Goal: Task Accomplishment & Management: Manage account settings

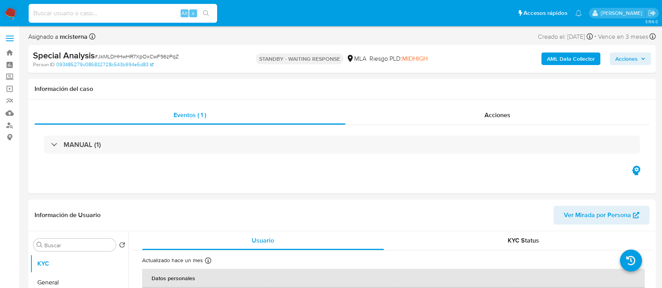
select select "10"
type input "JkMLDHHwHR7XpOxCwF96zPqZ"
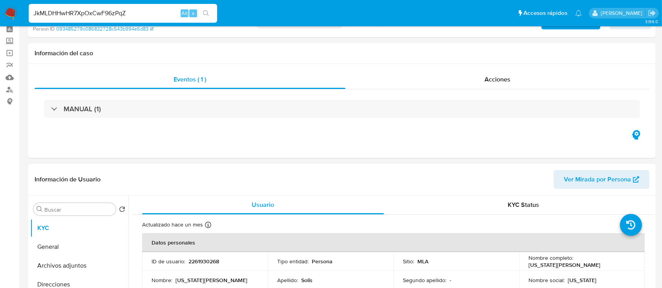
scroll to position [52, 0]
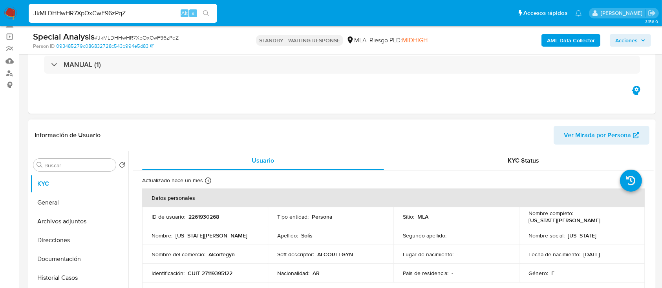
click at [204, 218] on p "2261930268" at bounding box center [203, 217] width 31 height 7
copy p "2261930268"
drag, startPoint x: 7, startPoint y: 15, endPoint x: 9, endPoint y: 11, distance: 4.4
click at [7, 15] on img at bounding box center [10, 13] width 13 height 13
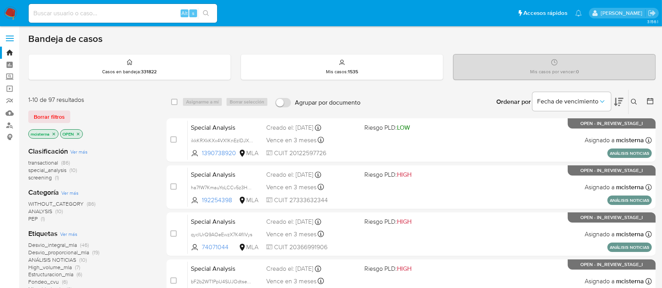
click at [628, 104] on button at bounding box center [634, 101] width 13 height 9
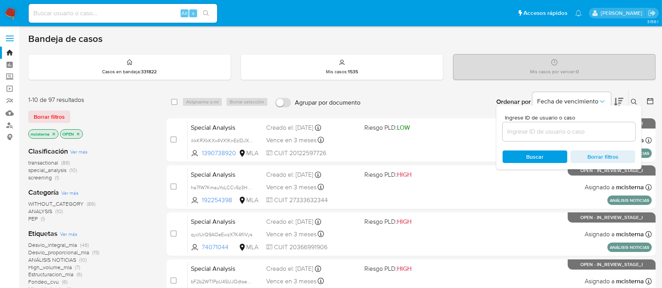
click at [601, 133] on input at bounding box center [568, 132] width 133 height 10
type input "2261930268"
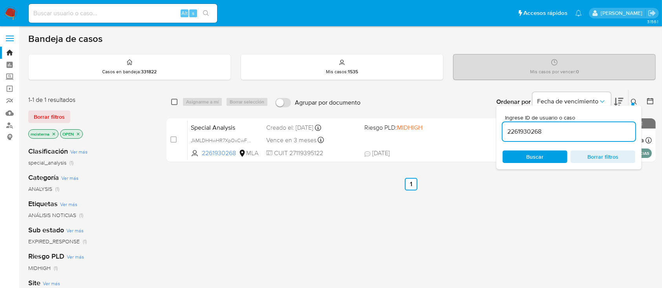
click at [173, 102] on input "checkbox" at bounding box center [174, 102] width 6 height 6
checkbox input "true"
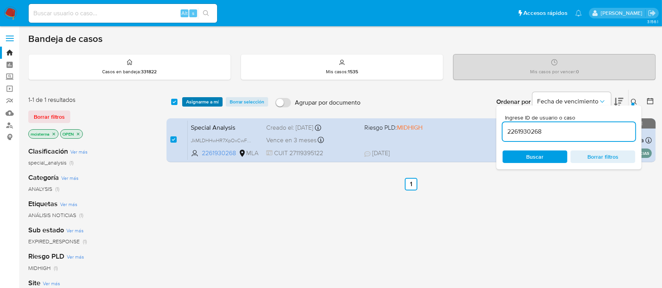
click at [214, 101] on span "Asignarme a mí" at bounding box center [202, 102] width 33 height 8
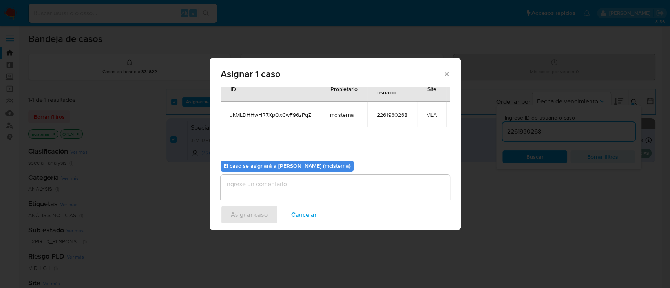
scroll to position [48, 0]
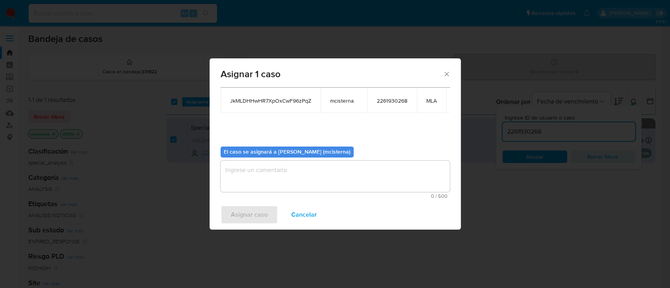
click at [341, 173] on textarea "assign-modal" at bounding box center [335, 176] width 229 height 31
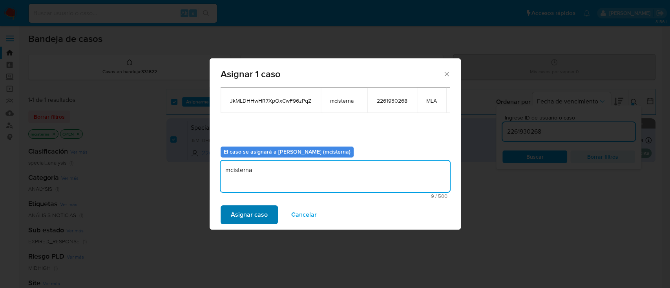
type textarea "mcisterna"
click at [232, 219] on span "Asignar caso" at bounding box center [249, 214] width 37 height 17
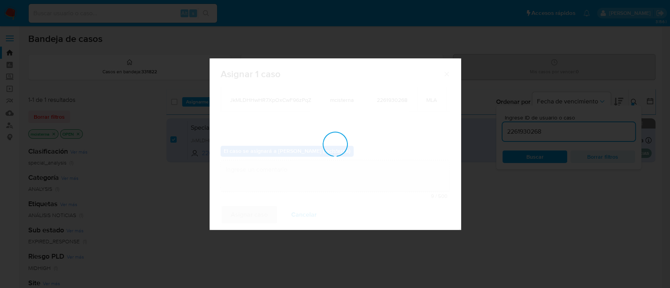
checkbox input "false"
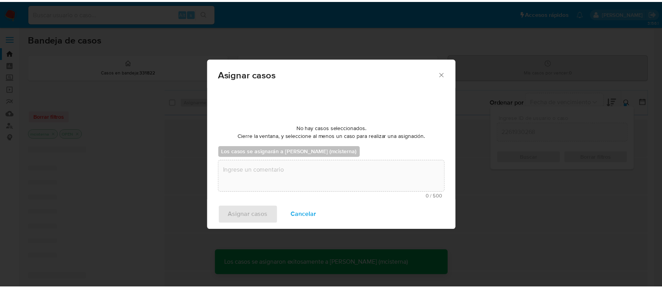
scroll to position [47, 0]
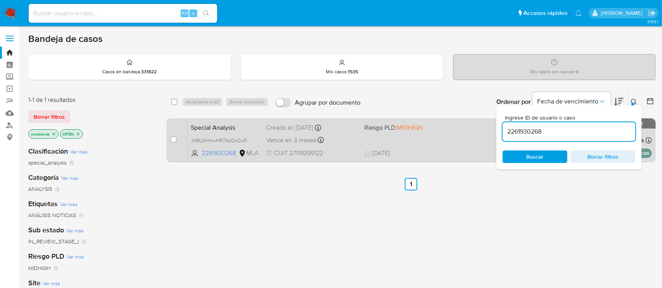
click at [413, 136] on div "Special Analysis JkMLDHHwHR7XpOxCwF96zPqZ 2261930268 MLA Riesgo PLD: MIDHIGH Cr…" at bounding box center [420, 140] width 464 height 40
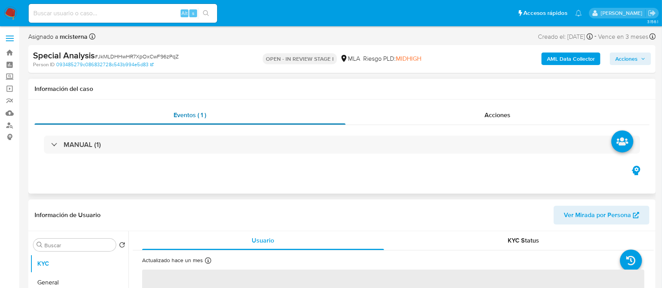
scroll to position [104, 0]
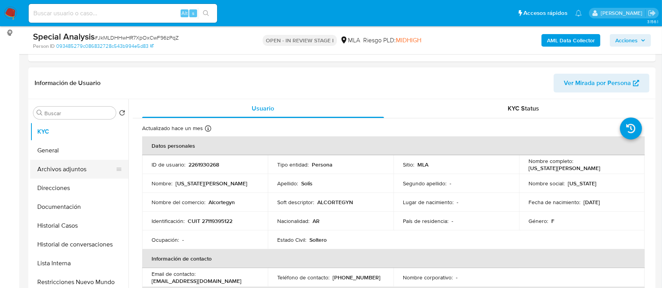
select select "10"
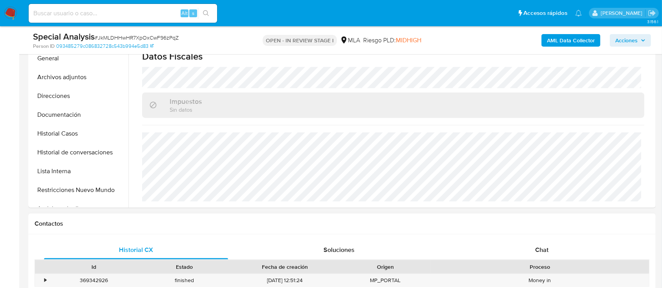
scroll to position [261, 0]
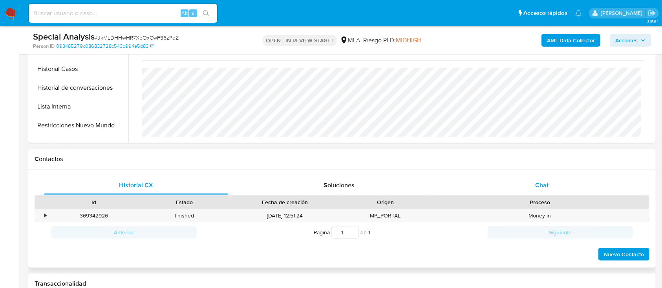
click at [546, 183] on span "Chat" at bounding box center [541, 185] width 13 height 9
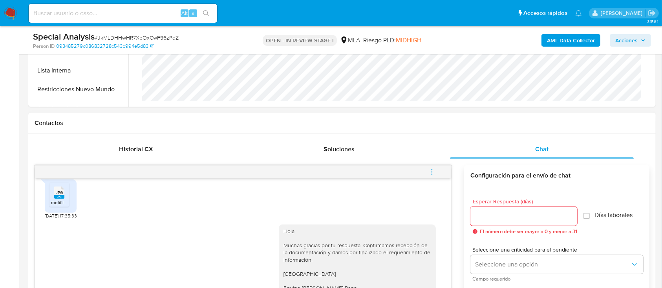
scroll to position [314, 0]
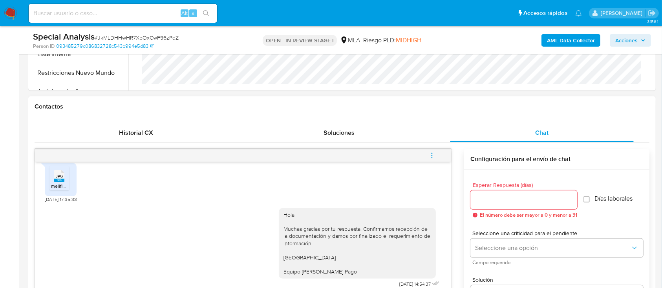
click at [434, 155] on icon "menu-action" at bounding box center [431, 155] width 7 height 7
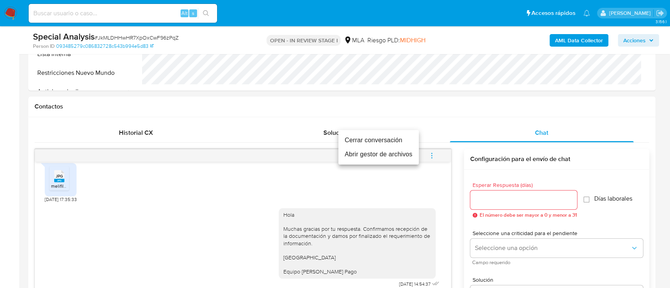
click at [349, 139] on li "Cerrar conversación" at bounding box center [378, 140] width 80 height 14
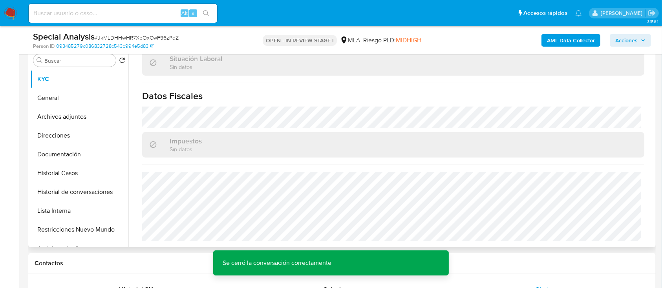
scroll to position [157, 0]
click at [555, 39] on b "AML Data Collector" at bounding box center [571, 40] width 48 height 13
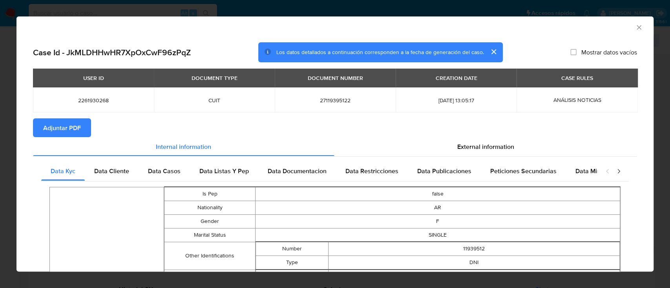
click at [61, 129] on span "Adjuntar PDF" at bounding box center [62, 127] width 38 height 17
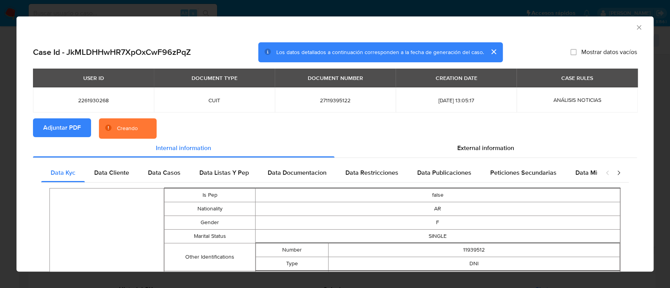
click at [104, 100] on span "2261930268" at bounding box center [93, 100] width 102 height 7
copy span "2261930268"
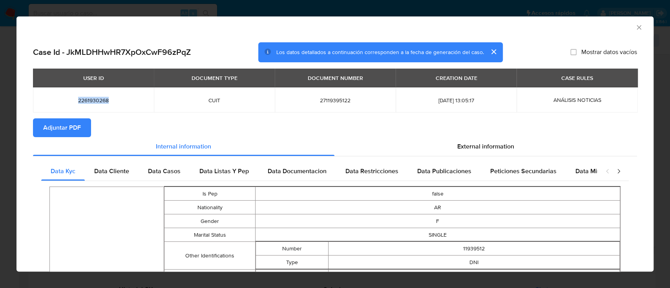
click at [635, 29] on icon "Cerrar ventana" at bounding box center [639, 28] width 8 height 8
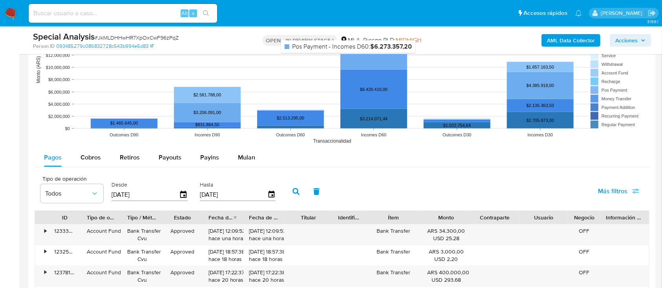
scroll to position [942, 0]
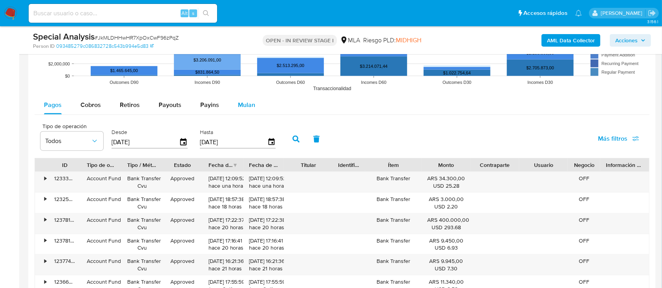
click at [252, 104] on span "Mulan" at bounding box center [246, 104] width 17 height 9
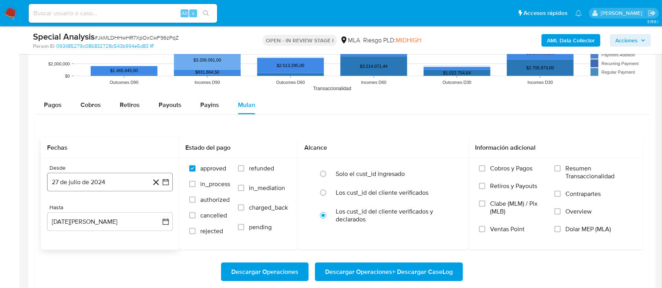
click at [101, 183] on button "27 de julio de 2024" at bounding box center [110, 182] width 126 height 19
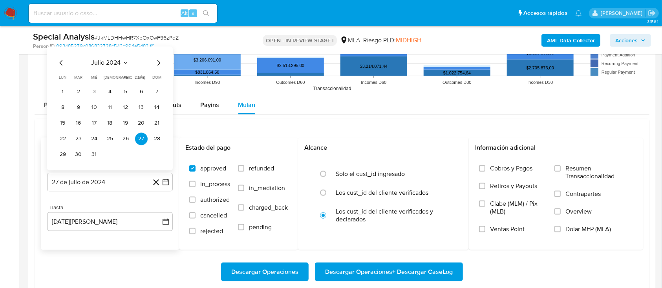
click at [156, 60] on icon "Mes siguiente" at bounding box center [158, 62] width 9 height 9
drag, startPoint x: 109, startPoint y: 91, endPoint x: 110, endPoint y: 153, distance: 62.0
click at [110, 91] on button "1" at bounding box center [110, 92] width 13 height 13
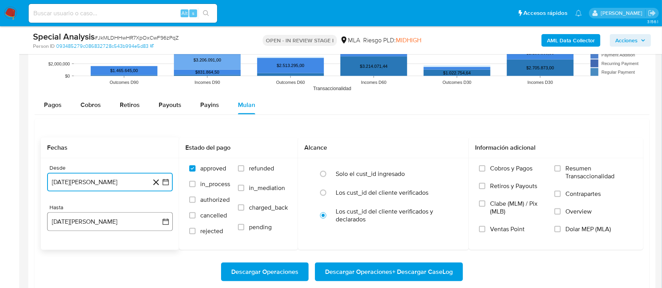
click at [107, 222] on button "27 de agosto de 2025" at bounding box center [110, 222] width 126 height 19
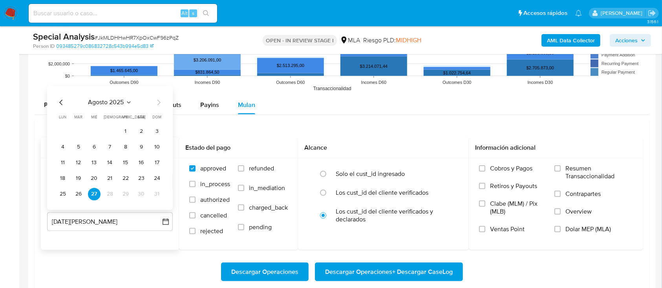
click at [61, 105] on icon "Mes anterior" at bounding box center [61, 102] width 9 height 9
click at [110, 197] on button "31" at bounding box center [110, 194] width 13 height 13
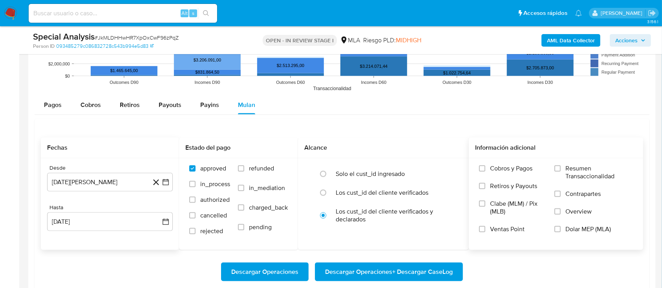
click at [590, 231] on span "Dolar MEP (MLA)" at bounding box center [588, 230] width 46 height 8
click at [560, 231] on input "Dolar MEP (MLA)" at bounding box center [557, 229] width 6 height 6
click at [415, 270] on span "Descargar Operaciones + Descargar CaseLog" at bounding box center [389, 272] width 128 height 17
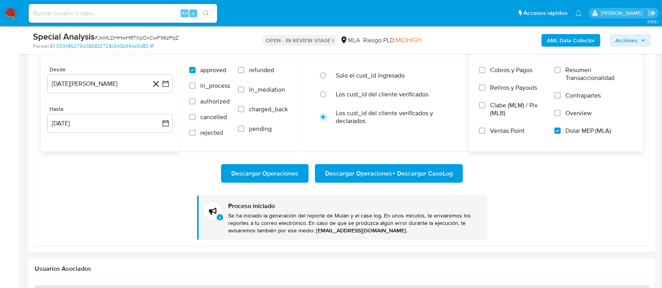
scroll to position [994, 0]
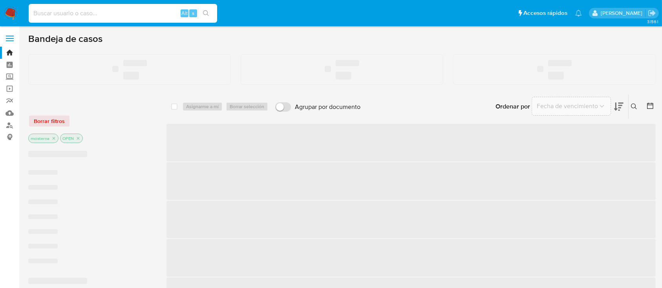
click at [159, 15] on input at bounding box center [123, 13] width 188 height 10
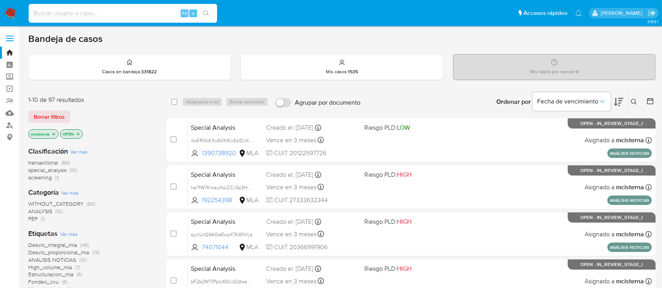
paste input "GdU0ZTaieZYE34tInkM1vFqy"
type input "GdU0ZTaieZYE34tInkM1vFqy"
click at [207, 14] on icon "search-icon" at bounding box center [206, 13] width 6 height 6
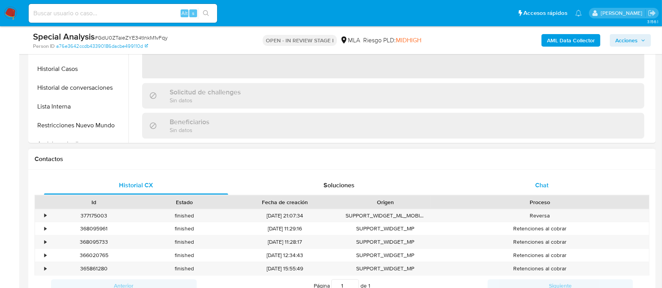
click at [558, 183] on div "Chat" at bounding box center [542, 185] width 184 height 19
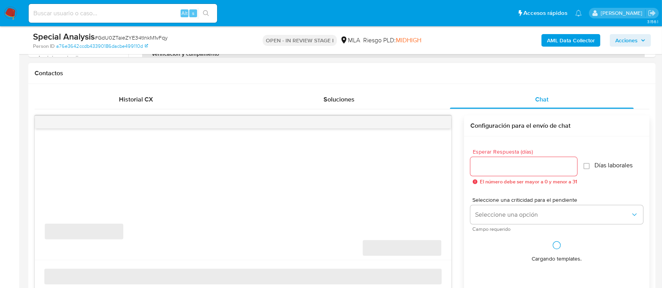
scroll to position [366, 0]
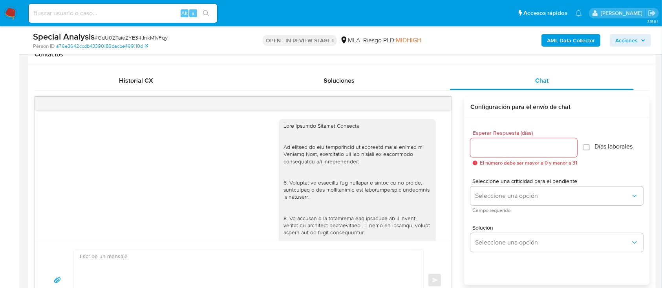
select select "10"
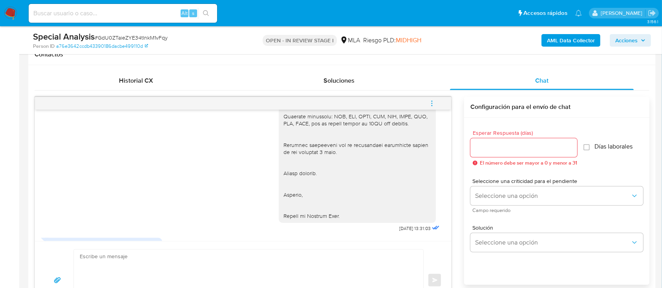
scroll to position [464, 0]
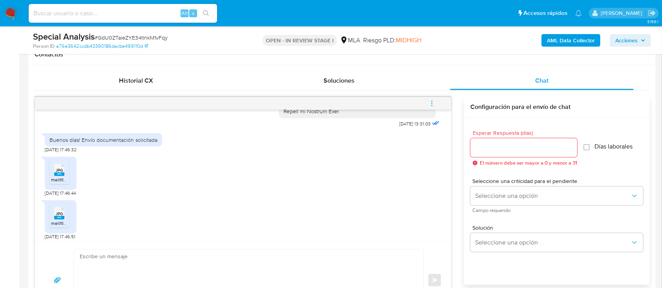
click at [59, 176] on rect at bounding box center [59, 175] width 10 height 4
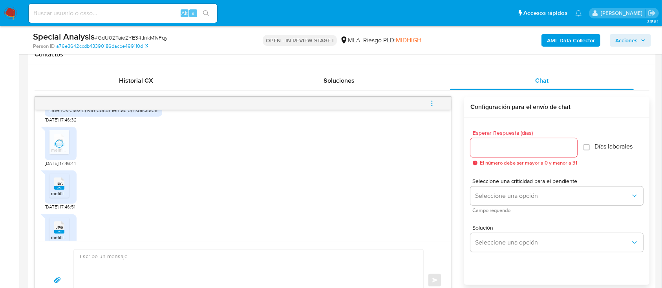
scroll to position [568, 0]
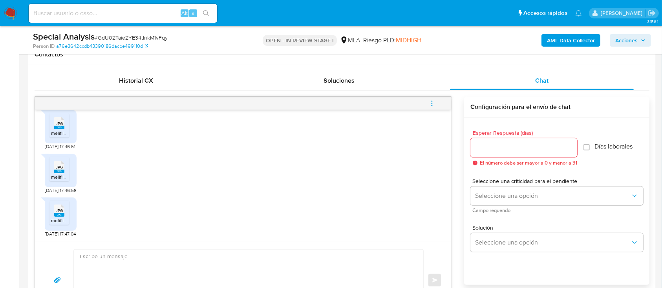
click at [66, 130] on span "melifile2085844435556085745.jpg" at bounding box center [88, 133] width 75 height 7
drag, startPoint x: 63, startPoint y: 173, endPoint x: 64, endPoint y: 181, distance: 7.9
click at [63, 173] on icon "JPG" at bounding box center [59, 168] width 10 height 14
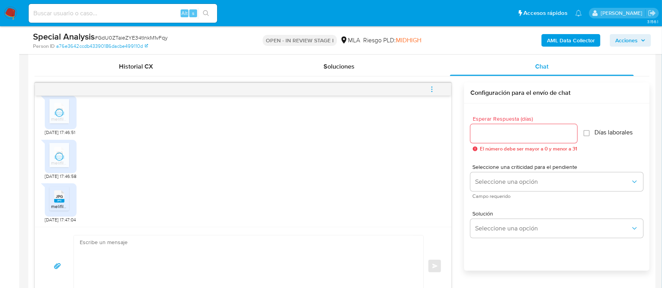
scroll to position [418, 0]
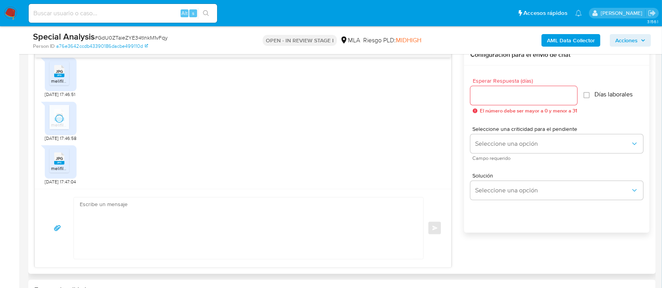
click at [58, 164] on rect at bounding box center [59, 163] width 10 height 4
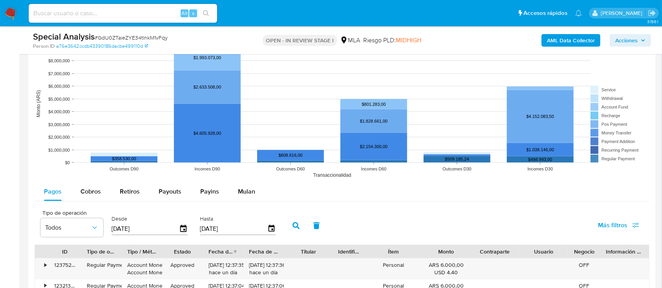
scroll to position [889, 0]
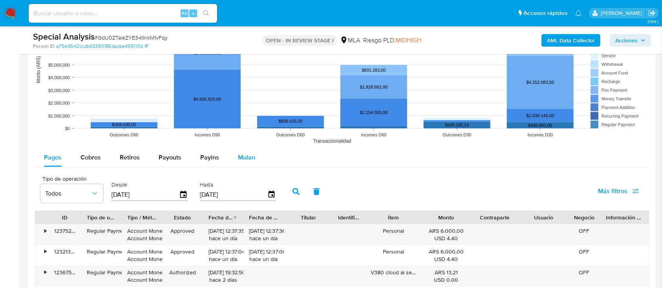
click at [242, 152] on div "Mulan" at bounding box center [246, 157] width 17 height 19
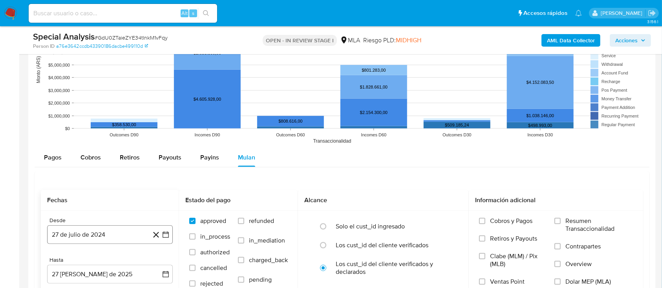
click at [114, 229] on button "27 de julio de 2024" at bounding box center [110, 235] width 126 height 19
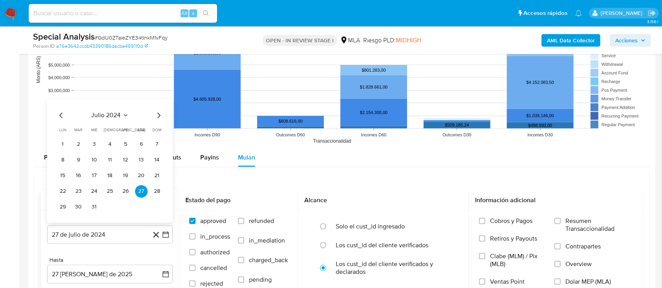
click at [159, 118] on icon "Mes siguiente" at bounding box center [158, 115] width 9 height 9
click at [111, 143] on button "1" at bounding box center [110, 145] width 13 height 13
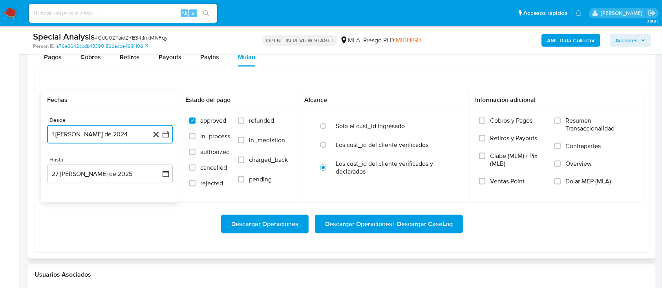
scroll to position [994, 0]
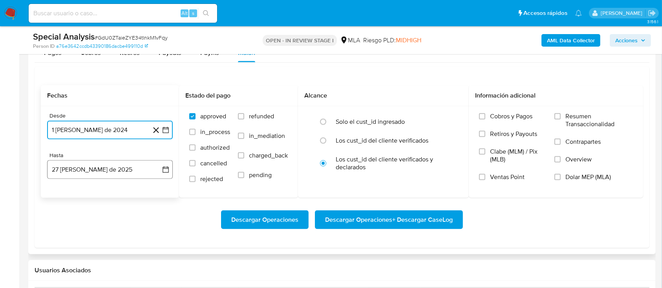
click at [101, 168] on button "27 de agosto de 2025" at bounding box center [110, 170] width 126 height 19
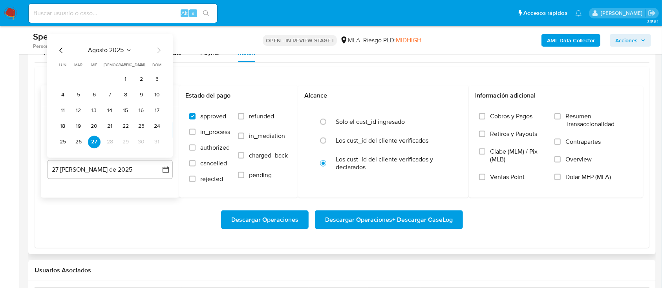
click at [62, 49] on icon "Mes anterior" at bounding box center [61, 50] width 9 height 9
click at [110, 139] on button "31" at bounding box center [110, 142] width 13 height 13
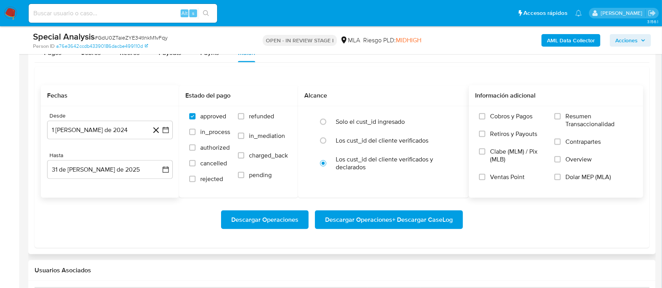
click at [599, 177] on span "Dolar MEP (MLA)" at bounding box center [588, 177] width 46 height 8
click at [560, 177] on input "Dolar MEP (MLA)" at bounding box center [557, 177] width 6 height 6
click at [346, 219] on span "Descargar Operaciones + Descargar CaseLog" at bounding box center [389, 220] width 128 height 17
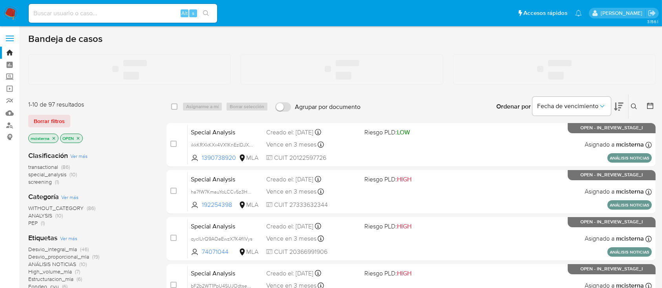
click at [153, 13] on input at bounding box center [123, 13] width 188 height 10
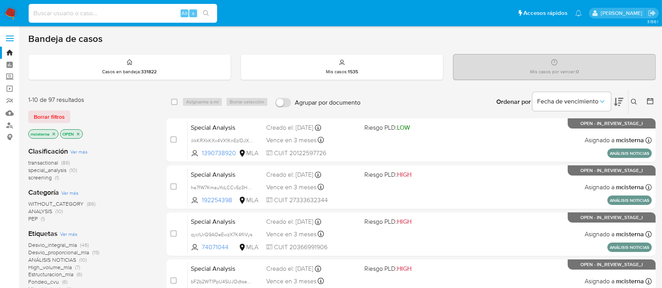
paste input "ikkKRXkKXx4VX1KnEzIDJXVO"
type input "ikkKRXkKXx4VX1KnEzIDJXVO"
click at [203, 15] on icon "search-icon" at bounding box center [206, 13] width 6 height 6
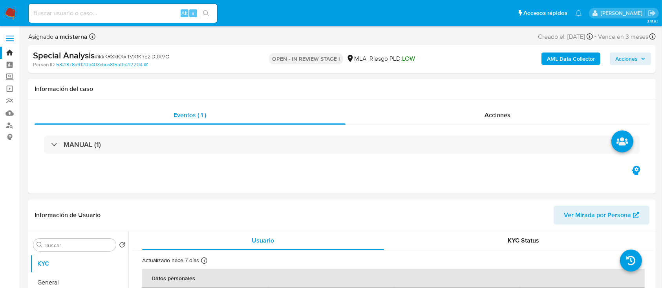
select select "10"
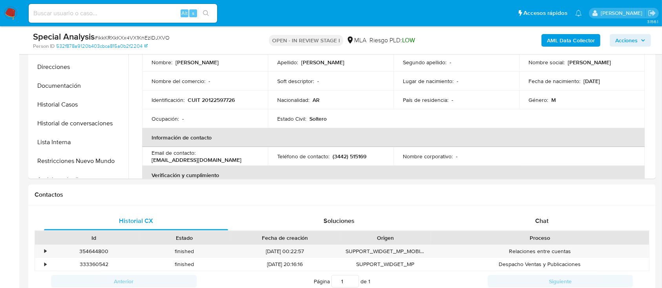
scroll to position [261, 0]
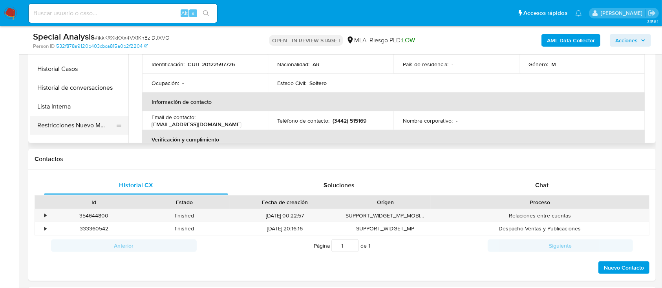
click at [85, 126] on button "Restricciones Nuevo Mundo" at bounding box center [76, 125] width 92 height 19
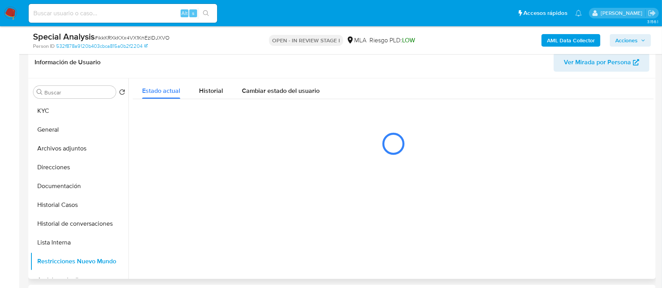
scroll to position [157, 0]
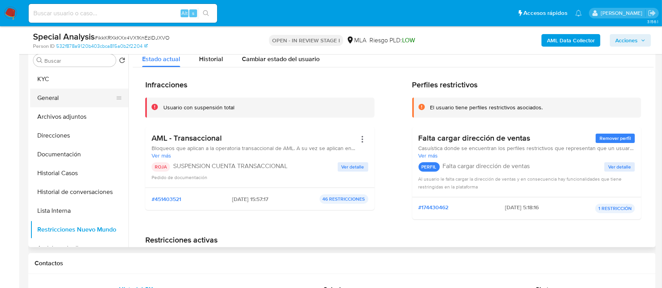
click at [79, 99] on button "General" at bounding box center [76, 98] width 92 height 19
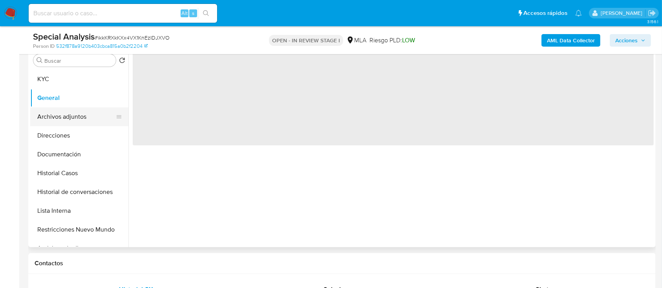
click at [79, 114] on button "Archivos adjuntos" at bounding box center [76, 117] width 92 height 19
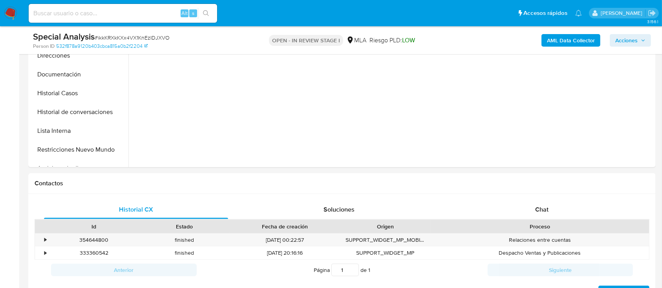
scroll to position [314, 0]
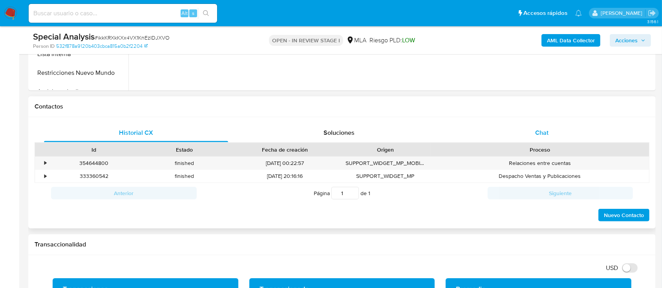
click at [551, 137] on div "Chat" at bounding box center [542, 133] width 184 height 19
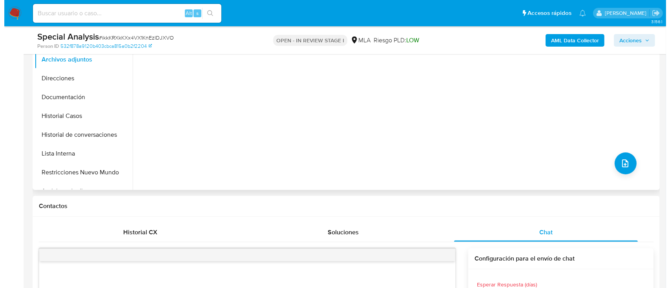
scroll to position [157, 0]
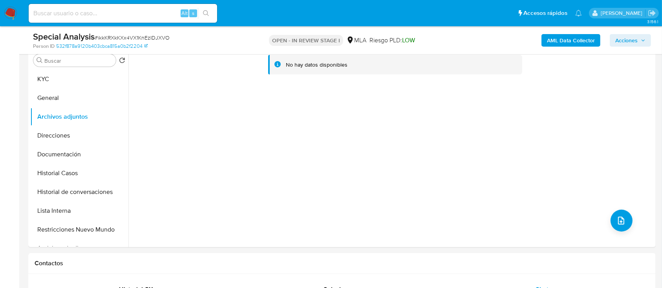
click at [572, 38] on b "AML Data Collector" at bounding box center [571, 40] width 48 height 13
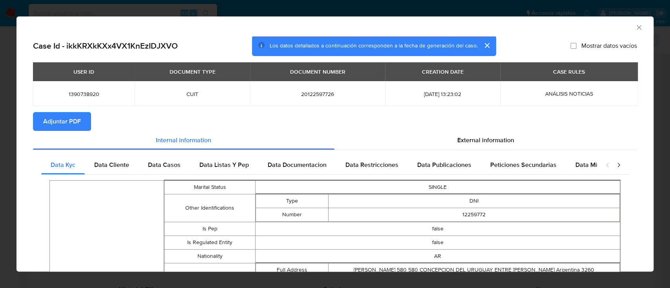
click at [81, 126] on button "Adjuntar PDF" at bounding box center [62, 121] width 58 height 19
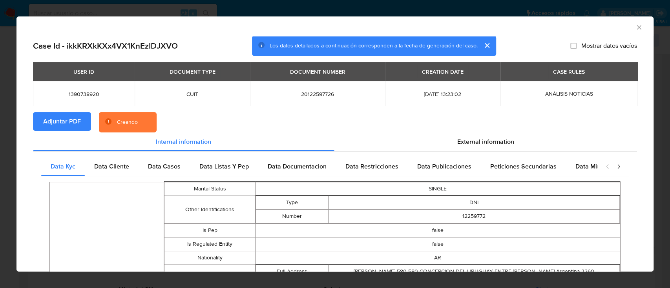
click at [295, 96] on span "20122597726" at bounding box center [317, 94] width 116 height 7
copy span "20122597726"
click at [69, 91] on span "1390738920" at bounding box center [83, 94] width 83 height 7
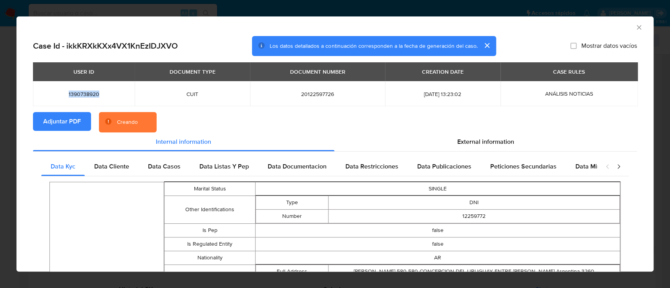
copy span "1390738920"
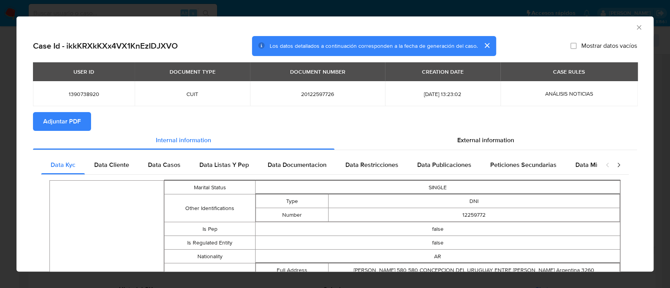
click at [319, 98] on td "20122597726" at bounding box center [317, 93] width 135 height 25
click at [312, 94] on span "20122597726" at bounding box center [317, 94] width 116 height 7
copy span "20122597726"
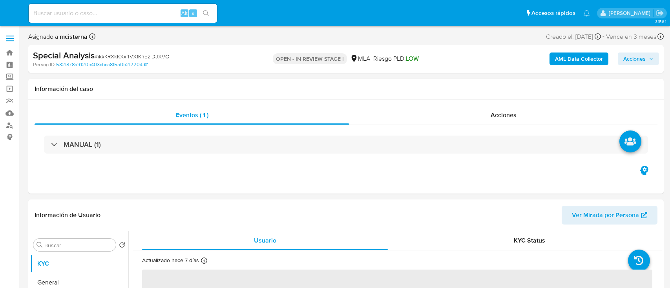
select select "10"
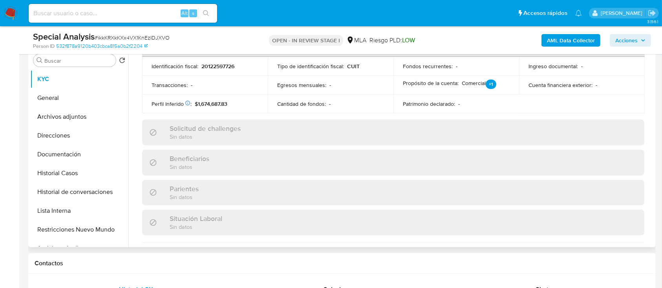
scroll to position [314, 0]
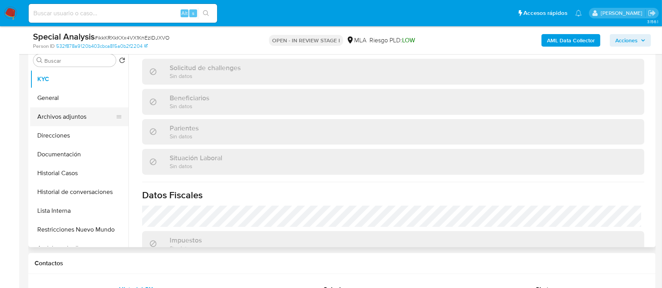
click at [79, 114] on button "Archivos adjuntos" at bounding box center [76, 117] width 92 height 19
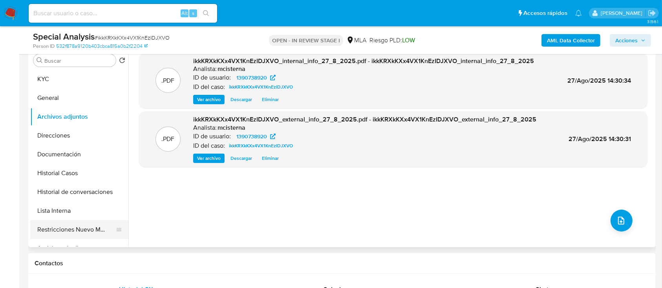
click at [101, 225] on button "Restricciones Nuevo Mundo" at bounding box center [76, 230] width 92 height 19
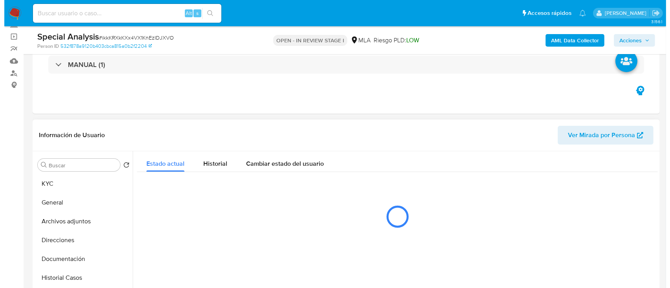
scroll to position [157, 0]
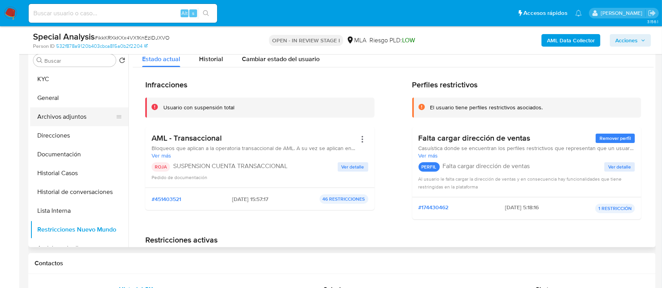
click at [89, 119] on button "Archivos adjuntos" at bounding box center [76, 117] width 92 height 19
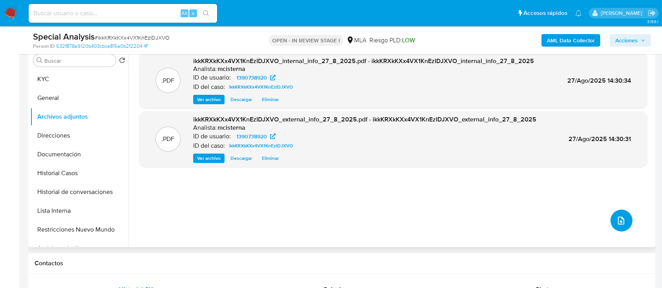
click at [620, 216] on icon "upload-file" at bounding box center [620, 220] width 9 height 9
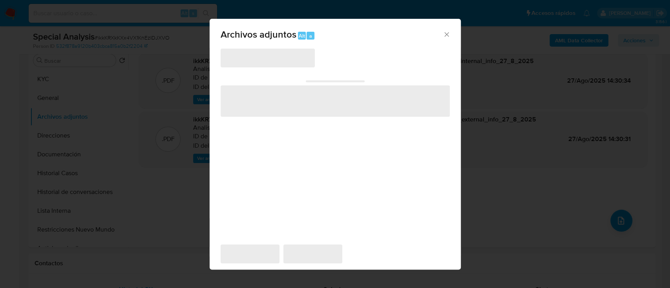
click at [269, 58] on span "‌" at bounding box center [268, 58] width 94 height 19
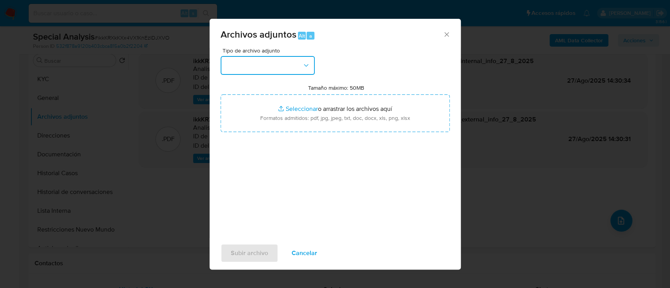
click at [269, 67] on button "button" at bounding box center [268, 65] width 94 height 19
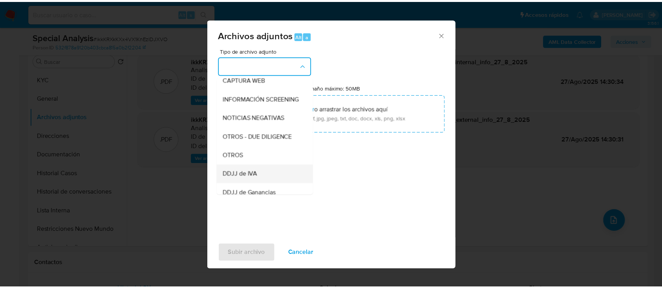
scroll to position [104, 0]
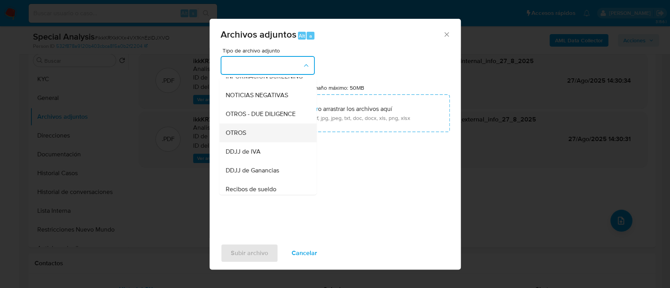
click at [251, 142] on div "OTROS" at bounding box center [265, 133] width 80 height 19
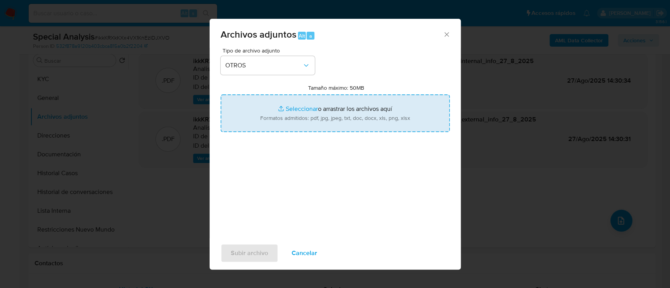
type input "C:\fakepath\Movimientos ikkKRXkKXx4VX1KnEzIDJXVO_2025_08_20_15_17_25.xlsx"
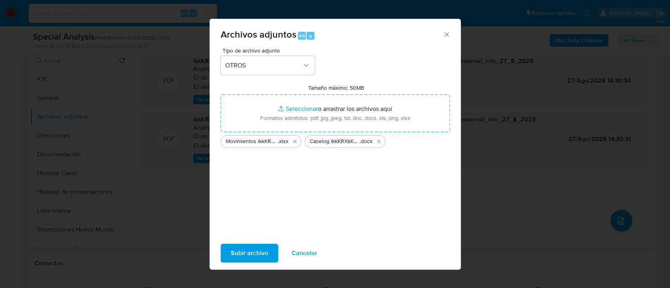
click at [259, 249] on span "Subir archivo" at bounding box center [249, 253] width 37 height 17
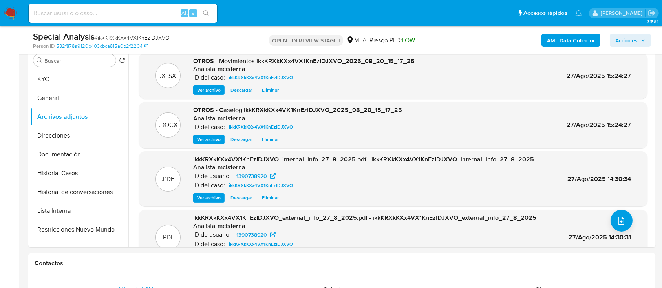
click at [629, 41] on span "Acciones" at bounding box center [626, 40] width 22 height 13
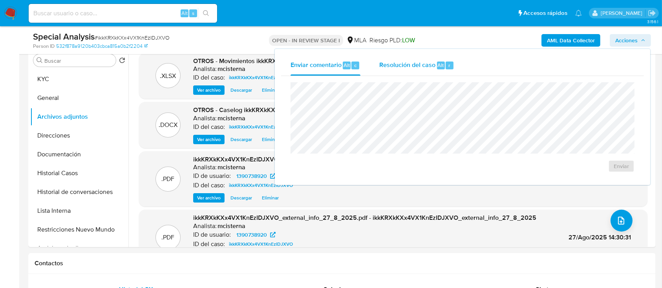
click at [397, 59] on div "Resolución del caso Alt r" at bounding box center [416, 65] width 75 height 20
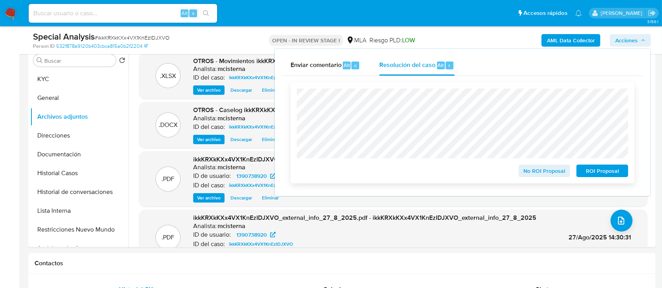
click at [592, 172] on span "ROI Proposal" at bounding box center [602, 171] width 41 height 11
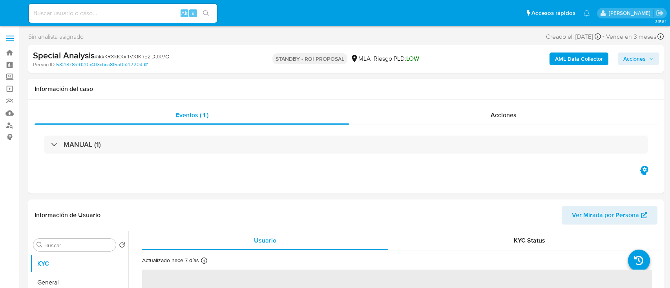
select select "10"
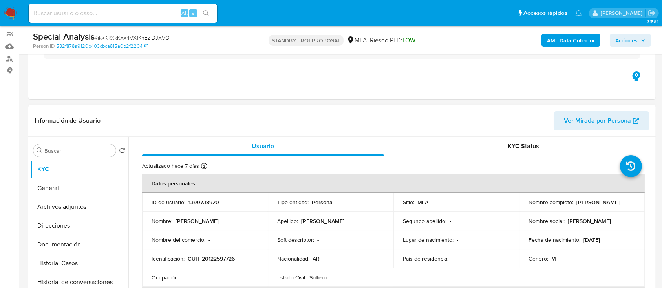
scroll to position [104, 0]
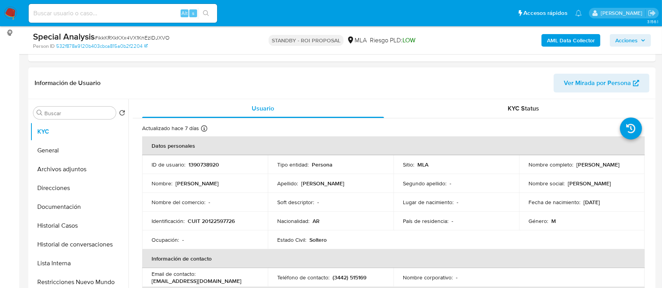
drag, startPoint x: 575, startPoint y: 165, endPoint x: 637, endPoint y: 165, distance: 62.8
click at [637, 165] on td "Nombre completo : Hector Leonel Rios" at bounding box center [582, 164] width 126 height 19
copy p "Hector Leonel Rios"
click at [210, 224] on p "CUIT 20122597726" at bounding box center [211, 221] width 47 height 7
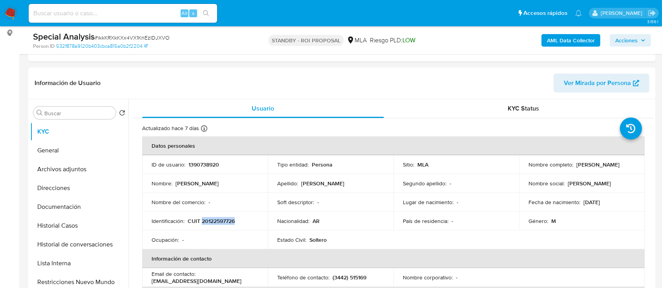
copy p "20122597726"
click at [209, 164] on p "1390738920" at bounding box center [203, 164] width 31 height 7
copy p "1390738920"
click at [69, 230] on button "Historial Casos" at bounding box center [76, 226] width 92 height 19
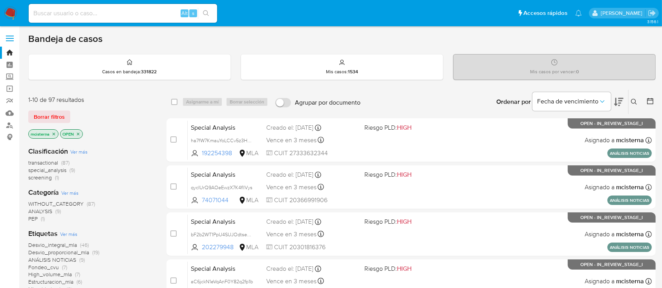
click at [165, 12] on input at bounding box center [123, 13] width 188 height 10
paste input "4tq8QPNSUJpnFHM8rpm4Xygp"
click at [214, 15] on input "4tq8QPNSUJpnFHM8rpm4Xygp" at bounding box center [123, 13] width 188 height 10
type input "4tq8QPNSUJpnFHM8rpm4Xygp"
click at [214, 15] on button "search-icon" at bounding box center [206, 13] width 16 height 11
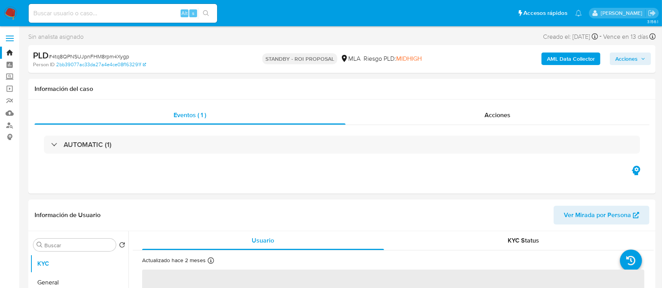
select select "10"
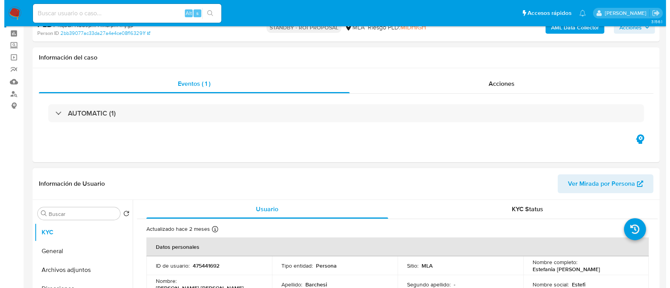
scroll to position [104, 0]
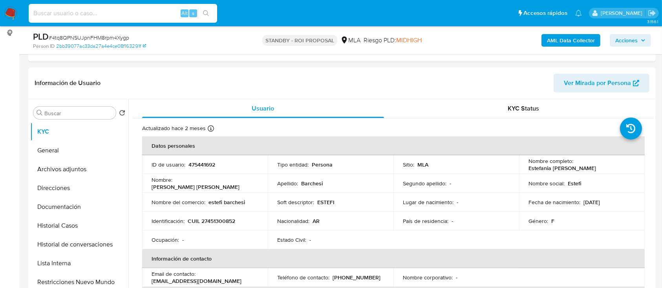
click at [160, 15] on input at bounding box center [123, 13] width 188 height 10
paste input "4tq8QPNSUJpnFHM8rpm4Xygp"
drag, startPoint x: 204, startPoint y: 14, endPoint x: 214, endPoint y: 23, distance: 13.6
click at [204, 13] on icon "search-icon" at bounding box center [206, 13] width 6 height 6
click at [82, 170] on button "Archivos adjuntos" at bounding box center [76, 169] width 92 height 19
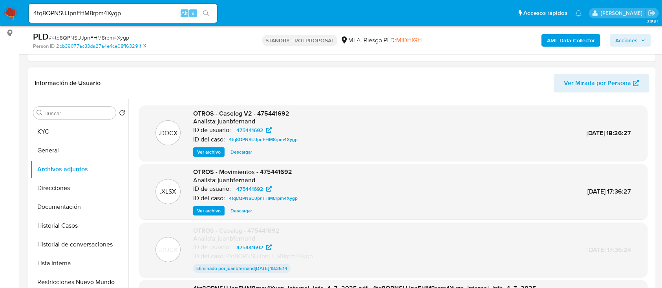
click at [213, 152] on span "Ver archivo" at bounding box center [209, 152] width 24 height 8
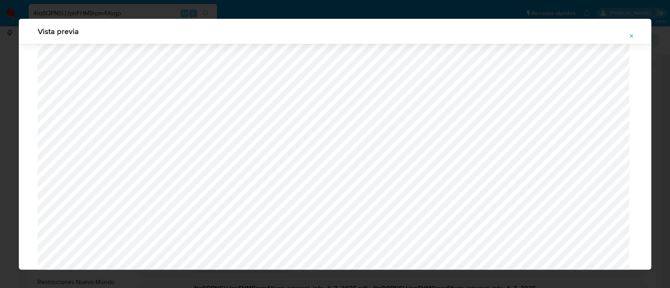
scroll to position [351, 0]
click at [632, 35] on icon "Attachment preview" at bounding box center [631, 36] width 6 height 6
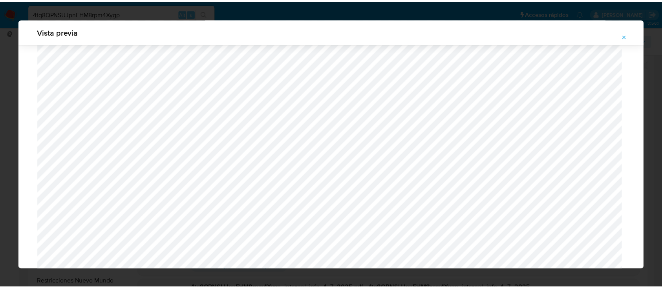
scroll to position [25, 0]
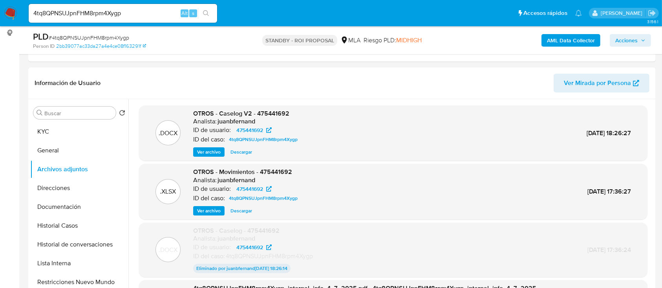
click at [144, 9] on input "4tq8QPNSUJpnFHM8rpm4Xygp" at bounding box center [123, 13] width 188 height 10
paste input "YDEkpDjhd0YgskesqNohofYj"
type input "YDEkpDjhd0YgskesqNohofYj"
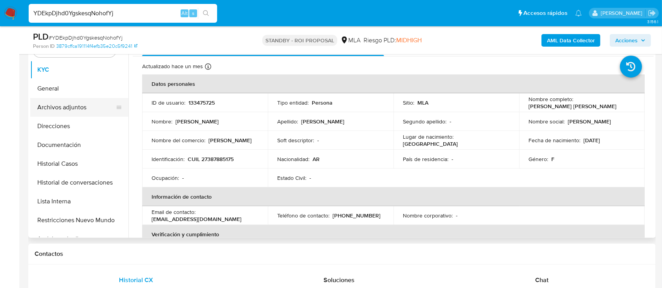
scroll to position [157, 0]
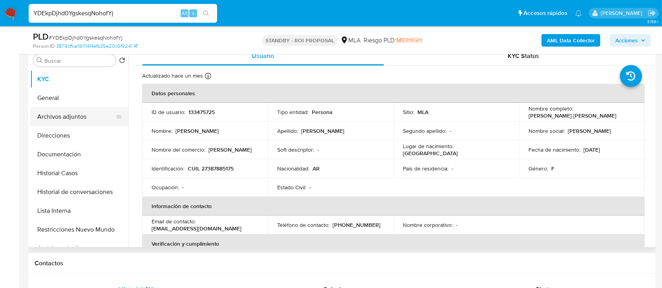
select select "10"
click at [73, 108] on button "Archivos adjuntos" at bounding box center [76, 117] width 92 height 19
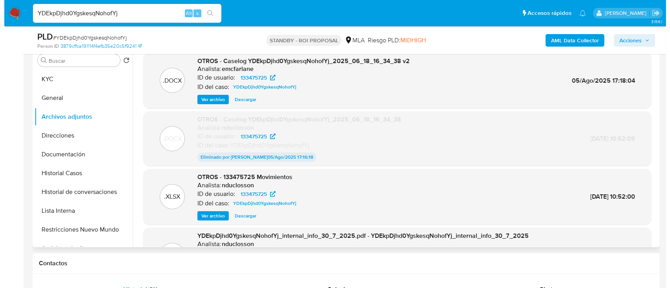
scroll to position [104, 0]
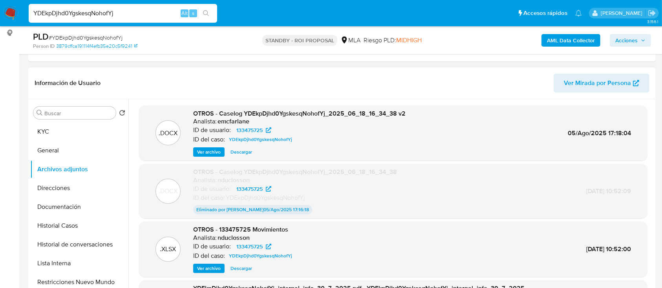
drag, startPoint x: 218, startPoint y: 153, endPoint x: 240, endPoint y: 175, distance: 31.1
click at [218, 153] on span "Ver archivo" at bounding box center [209, 152] width 24 height 8
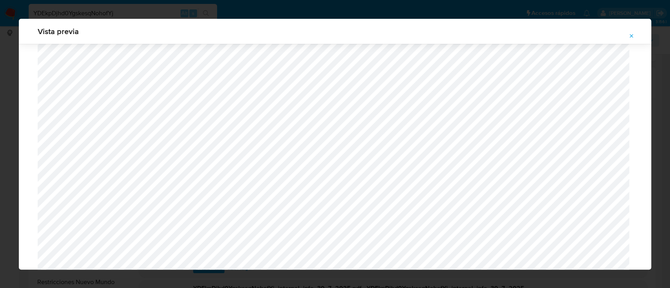
scroll to position [194, 0]
click at [628, 36] on button "Attachment preview" at bounding box center [631, 36] width 17 height 13
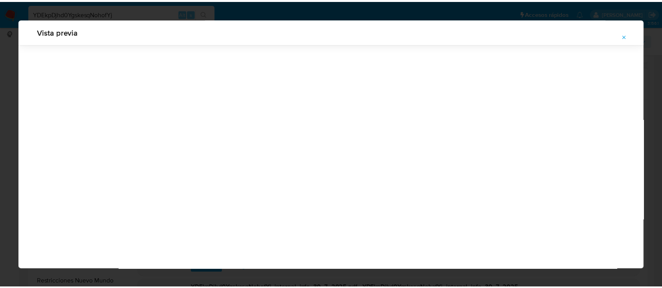
scroll to position [25, 0]
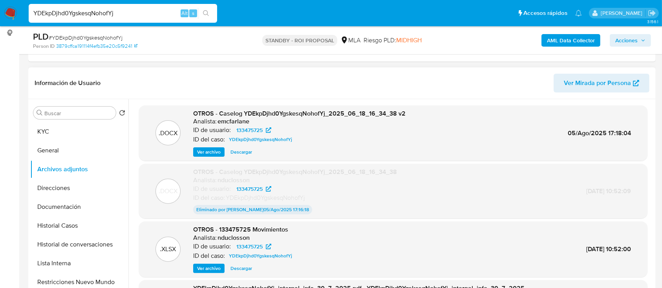
click at [93, 20] on div "YDEkpDjhd0YgskesqNohofYj Alt s" at bounding box center [123, 13] width 188 height 19
click at [93, 12] on input "YDEkpDjhd0YgskesqNohofYj" at bounding box center [123, 13] width 188 height 10
paste input "FWdj2vzONBVEM0BQtfuMwexg"
type input "FWdj2vzONBVEM0BQtfuMwexg"
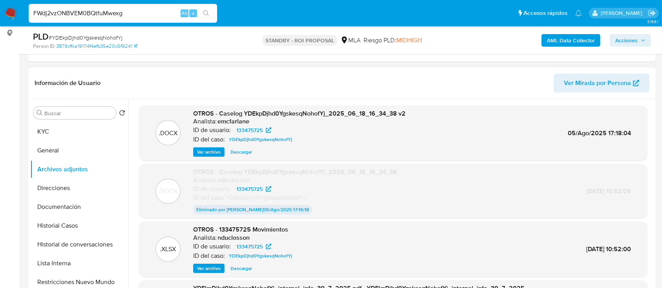
click at [204, 8] on button "search-icon" at bounding box center [206, 13] width 16 height 11
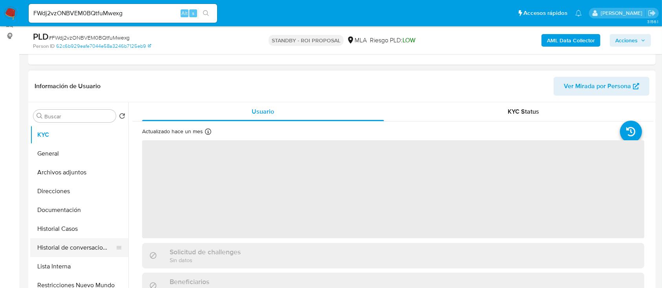
scroll to position [104, 0]
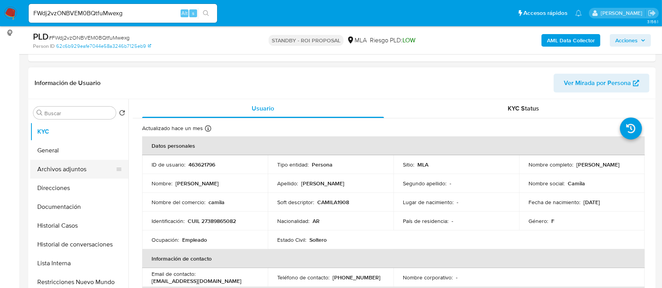
select select "10"
click at [78, 170] on button "Archivos adjuntos" at bounding box center [76, 169] width 92 height 19
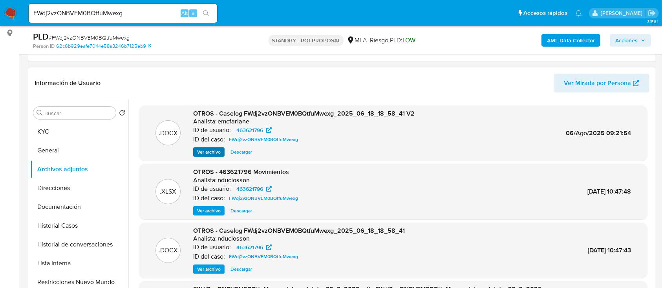
click at [213, 146] on div "OTROS - Caselog FWdj2vzONBVEM0BQtfuMwexg_2025_06_18_18_58_41 V2 Analista: emcfa…" at bounding box center [303, 134] width 221 height 48
click at [210, 149] on span "Ver archivo" at bounding box center [209, 152] width 24 height 8
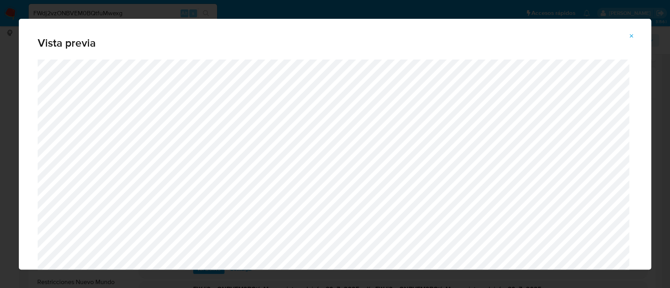
click at [630, 36] on icon "Attachment preview" at bounding box center [631, 36] width 6 height 6
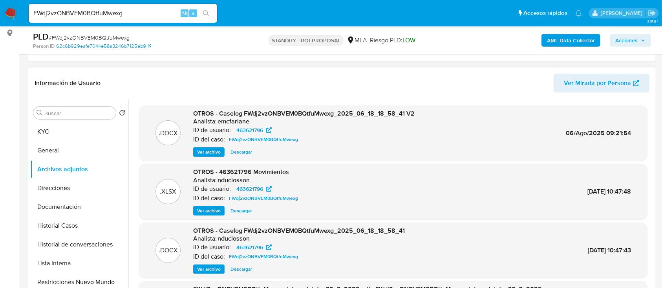
click at [122, 11] on input "FWdj2vzONBVEM0BQtfuMwexg" at bounding box center [123, 13] width 188 height 10
paste input "DsxjFTfHyrYefxGjHt3X5I4o"
type input "DsxjFTfHyrYefxGjHt3X5I4o"
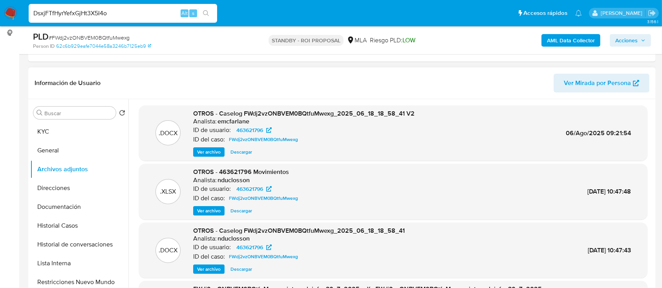
click at [208, 10] on icon "search-icon" at bounding box center [206, 13] width 6 height 6
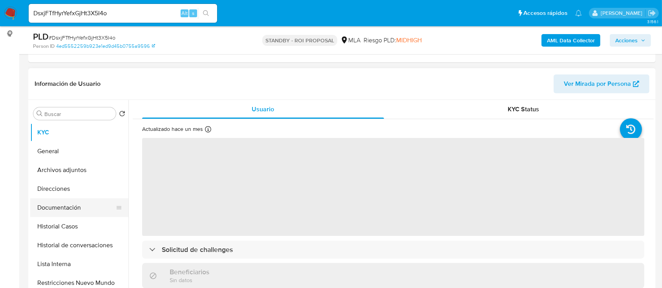
scroll to position [104, 0]
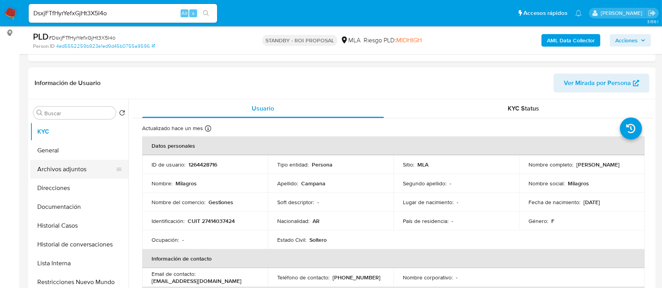
click at [86, 170] on button "Archivos adjuntos" at bounding box center [76, 169] width 92 height 19
select select "10"
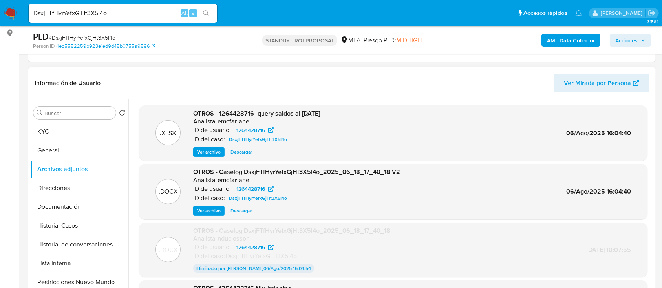
click at [214, 210] on span "Ver archivo" at bounding box center [209, 211] width 24 height 8
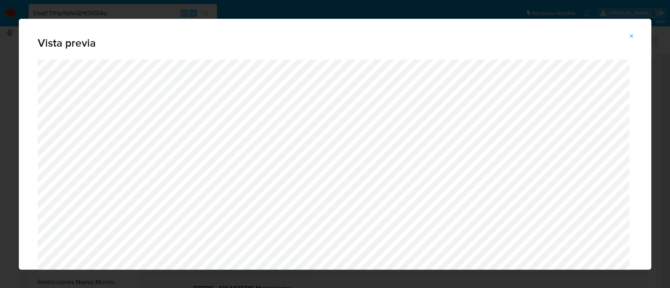
click at [633, 37] on icon "Attachment preview" at bounding box center [631, 36] width 6 height 6
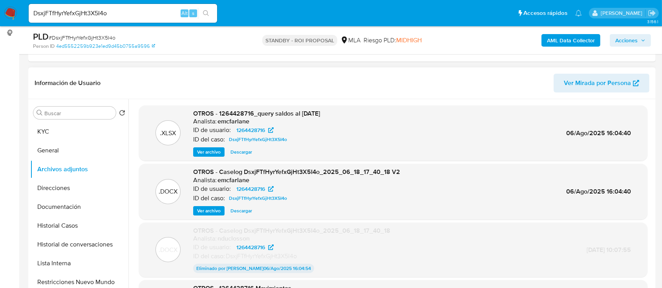
click at [83, 20] on div "DsxjFTfHyrYefxGjHt3X5I4o Alt s" at bounding box center [123, 13] width 188 height 19
click at [83, 16] on input "DsxjFTfHyrYefxGjHt3X5I4o" at bounding box center [123, 13] width 188 height 10
paste input "QuOhfitnUHfszrGQDSgofDOa"
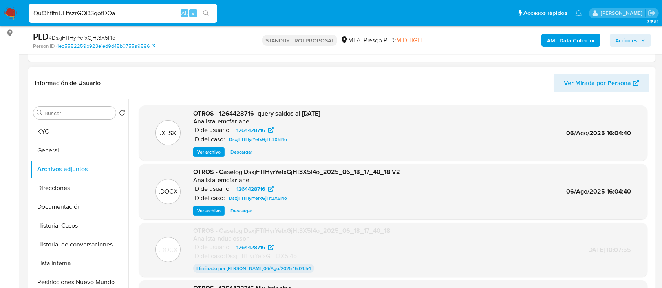
type input "QuOhfitnUHfszrGQDSgofDOa"
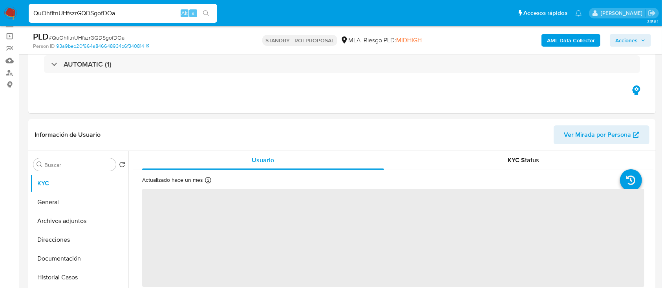
scroll to position [104, 0]
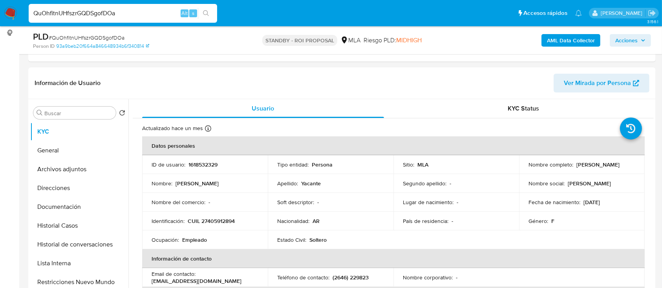
select select "10"
click at [69, 167] on button "Archivos adjuntos" at bounding box center [76, 169] width 92 height 19
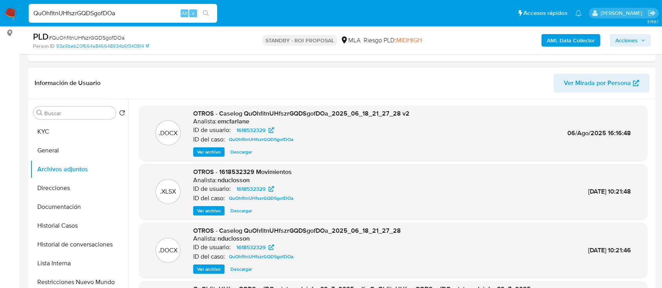
drag, startPoint x: 205, startPoint y: 149, endPoint x: 210, endPoint y: 152, distance: 6.0
click at [205, 149] on span "Ver archivo" at bounding box center [209, 152] width 24 height 8
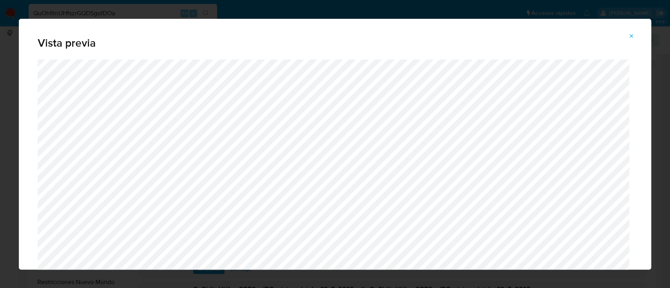
click at [632, 35] on icon "Attachment preview" at bounding box center [631, 36] width 6 height 6
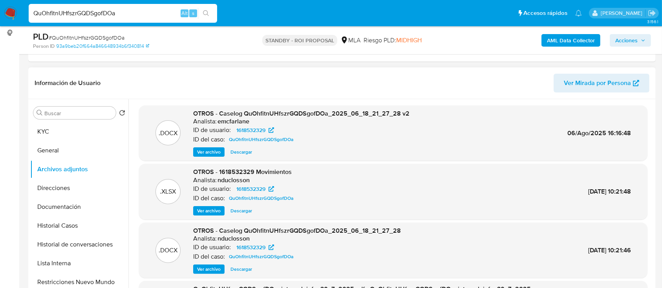
click at [117, 13] on input "QuOhfitnUHfszrGQDSgofDOa" at bounding box center [123, 13] width 188 height 10
paste input "WVxnGefDYugZL2Sbg5TzbyLq"
type input "WVxnGefDYugZL2Sbg5TzbyLq"
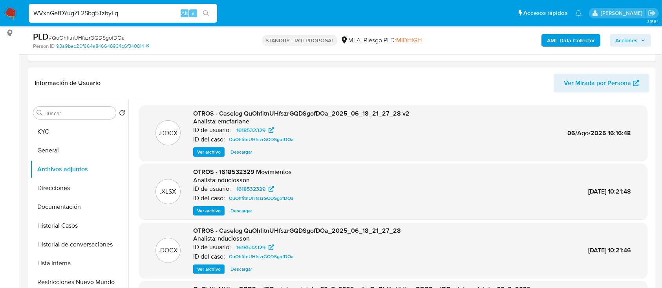
click at [207, 10] on icon "search-icon" at bounding box center [206, 13] width 6 height 6
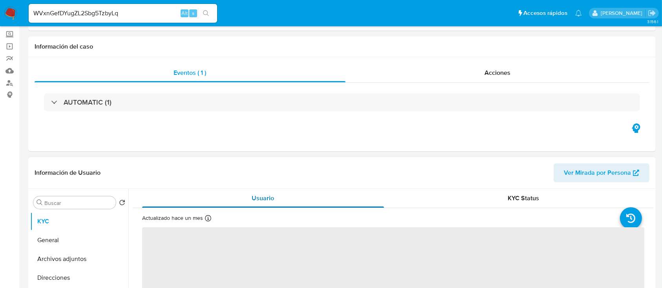
scroll to position [52, 0]
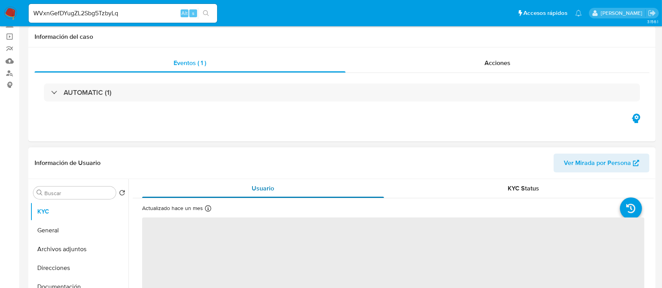
select select "10"
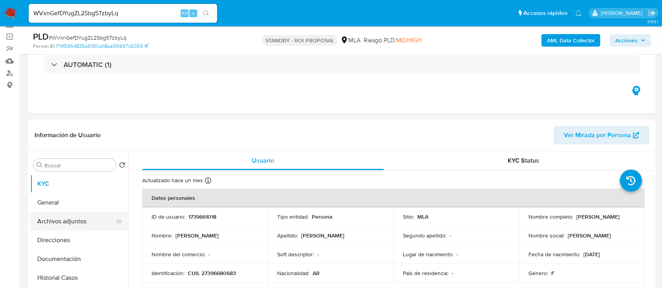
click at [69, 218] on button "Archivos adjuntos" at bounding box center [76, 221] width 92 height 19
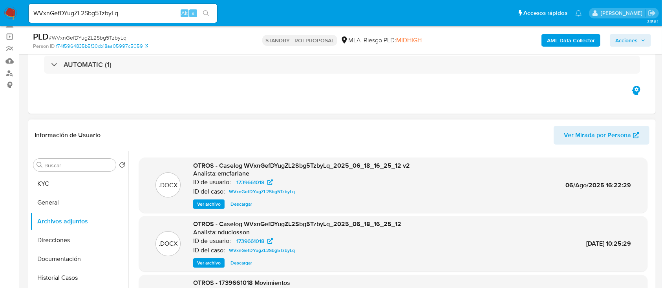
click at [210, 202] on span "Ver archivo" at bounding box center [209, 205] width 24 height 8
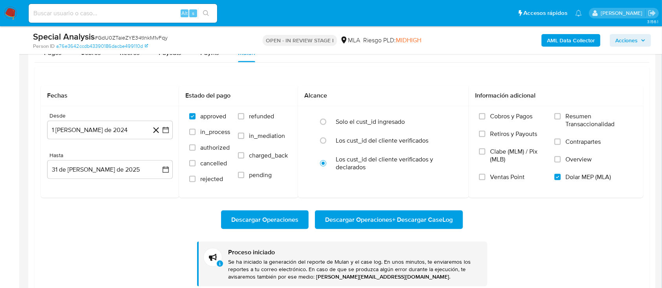
scroll to position [568, 0]
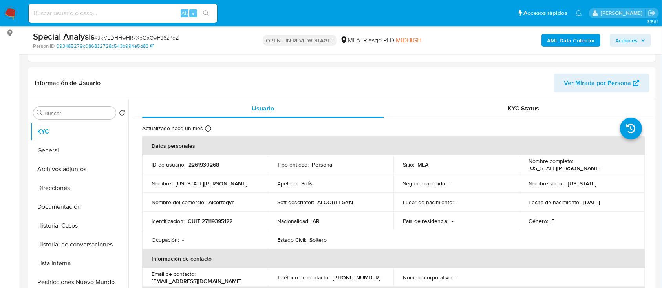
scroll to position [52, 0]
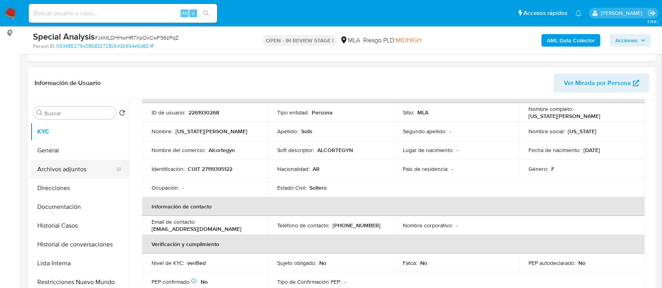
click at [82, 174] on button "Archivos adjuntos" at bounding box center [76, 169] width 92 height 19
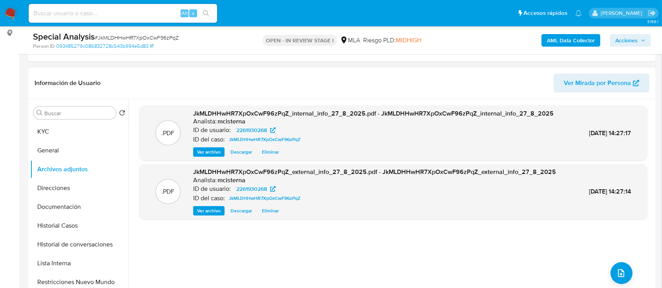
click at [418, 285] on div ".PDF JkMLDHHwHR7XpOxCwF96zPqZ_internal_info_27_8_2025.pdf - JkMLDHHwHR7XpOxCwF9…" at bounding box center [393, 200] width 508 height 188
click at [65, 226] on button "Historial Casos" at bounding box center [76, 226] width 92 height 19
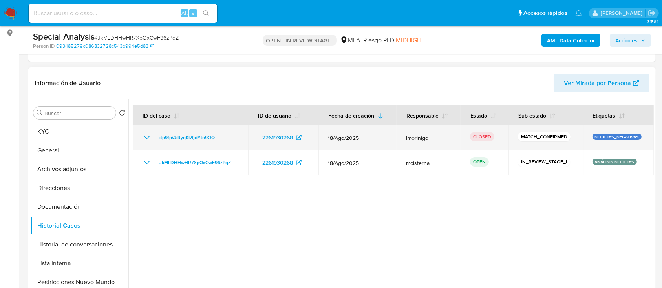
click at [144, 137] on icon "Mostrar/Ocultar" at bounding box center [146, 137] width 9 height 9
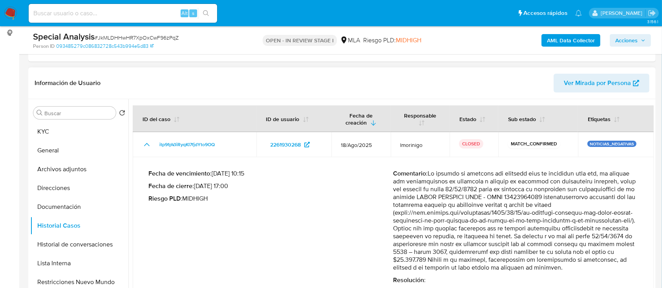
click at [502, 190] on p "Comentario :" at bounding box center [515, 221] width 245 height 102
drag, startPoint x: 502, startPoint y: 190, endPoint x: 409, endPoint y: 211, distance: 96.1
click at [409, 211] on p "Comentario :" at bounding box center [515, 221] width 245 height 102
click at [85, 133] on button "KYC" at bounding box center [76, 131] width 92 height 19
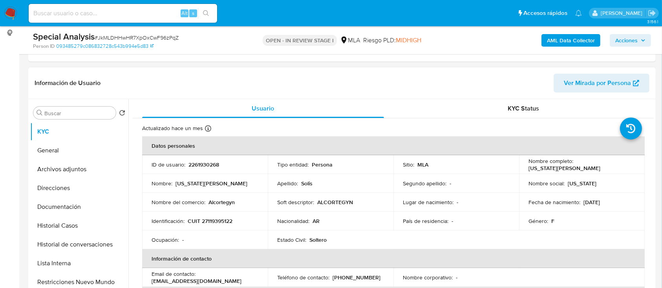
click at [220, 219] on p "CUIT 27119395122" at bounding box center [210, 221] width 45 height 7
copy p "27119395122"
click at [79, 222] on button "Historial Casos" at bounding box center [76, 226] width 92 height 19
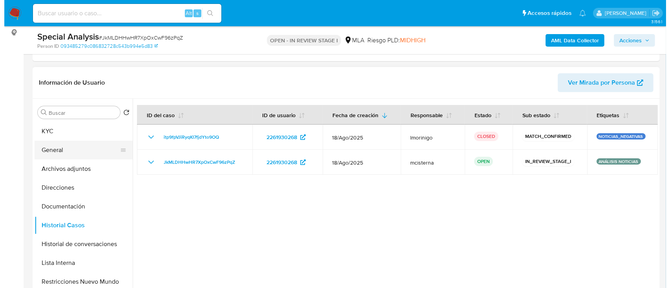
scroll to position [104, 0]
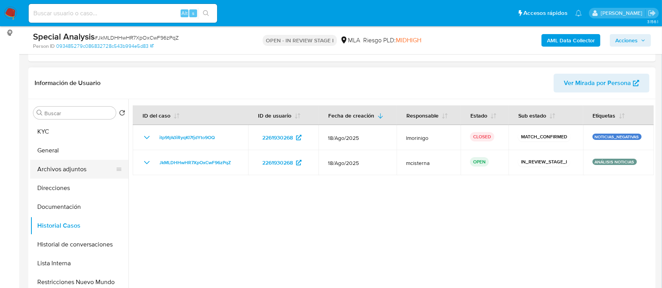
click at [91, 162] on button "Archivos adjuntos" at bounding box center [76, 169] width 92 height 19
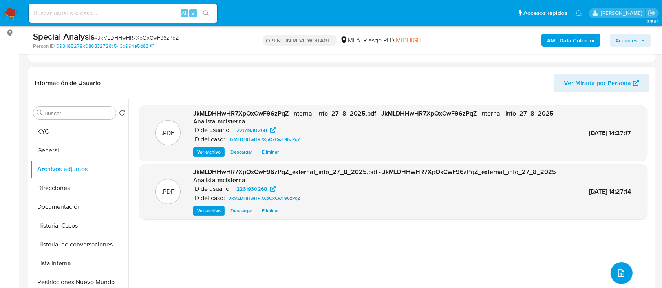
click at [618, 275] on icon "upload-file" at bounding box center [620, 273] width 9 height 9
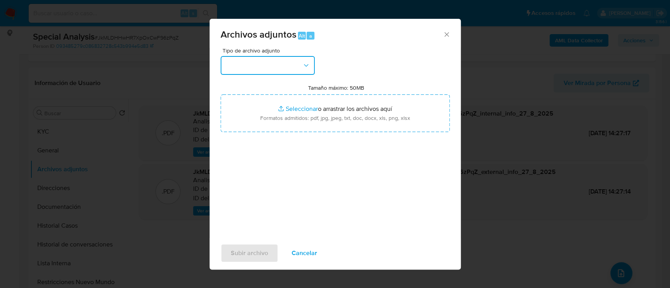
click at [277, 64] on button "button" at bounding box center [268, 65] width 94 height 19
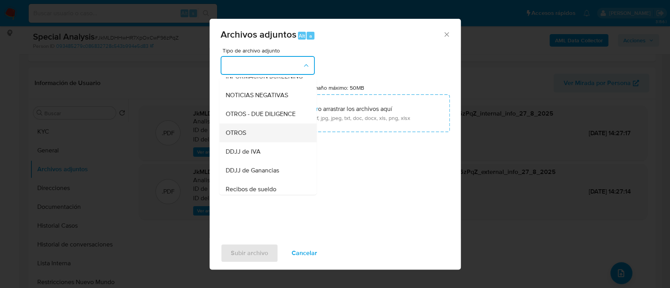
click at [257, 142] on div "OTROS" at bounding box center [265, 133] width 80 height 19
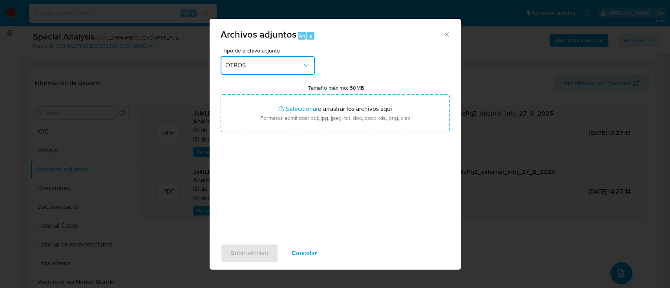
click at [274, 58] on button "OTROS" at bounding box center [268, 65] width 94 height 19
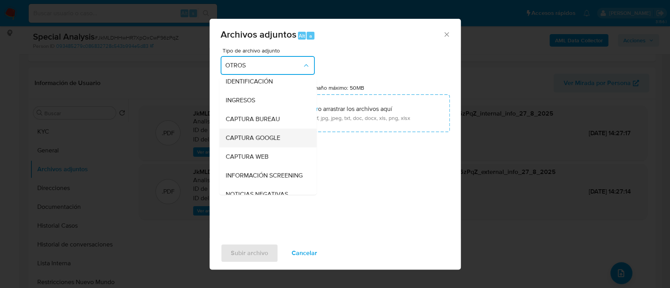
scroll to position [4, 0]
click at [259, 90] on div "IDENTIFICACIÓN" at bounding box center [265, 82] width 80 height 19
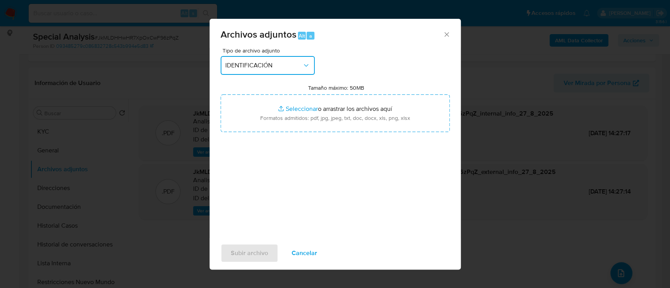
click at [261, 60] on button "IDENTIFICACIÓN" at bounding box center [268, 65] width 94 height 19
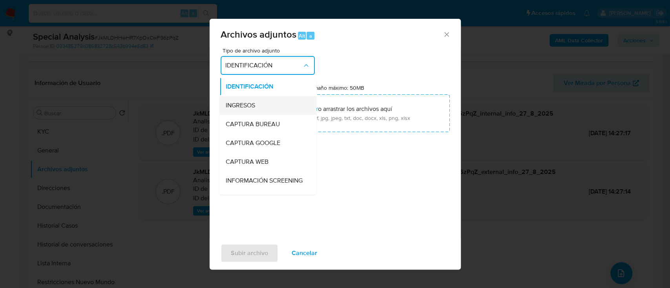
click at [264, 102] on div "INGRESOS" at bounding box center [265, 105] width 80 height 19
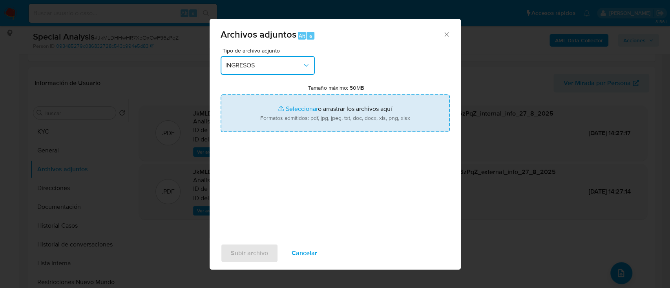
type input "C:\fakepath\Resumen de Comprobantes Electronicos Emitidos.jpg"
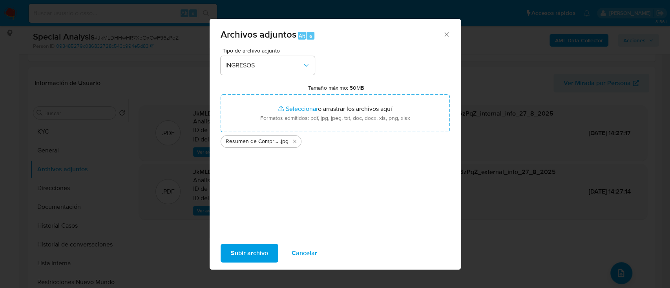
click at [243, 253] on span "Subir archivo" at bounding box center [249, 253] width 37 height 17
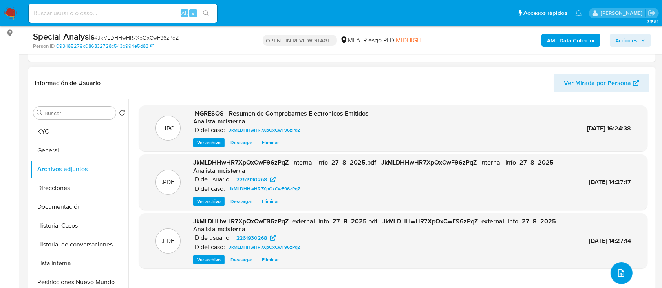
click at [619, 274] on icon "upload-file" at bounding box center [621, 274] width 6 height 8
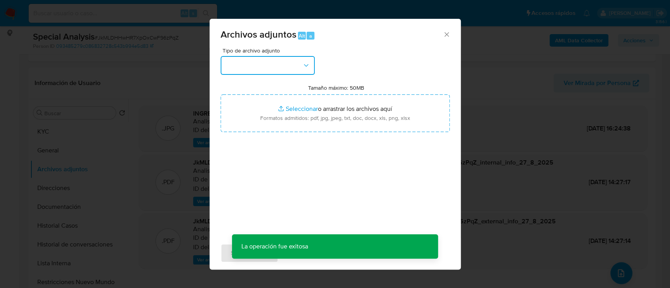
click at [285, 65] on button "button" at bounding box center [268, 65] width 94 height 19
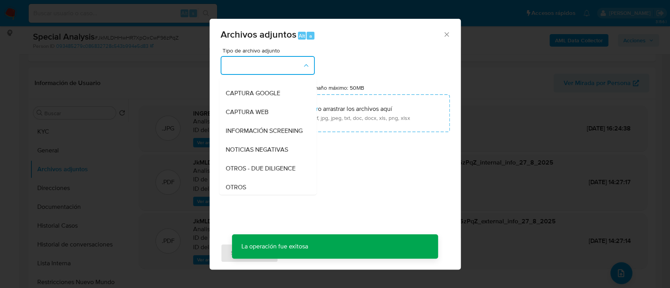
scroll to position [104, 0]
click at [264, 139] on div "OTROS" at bounding box center [265, 133] width 80 height 19
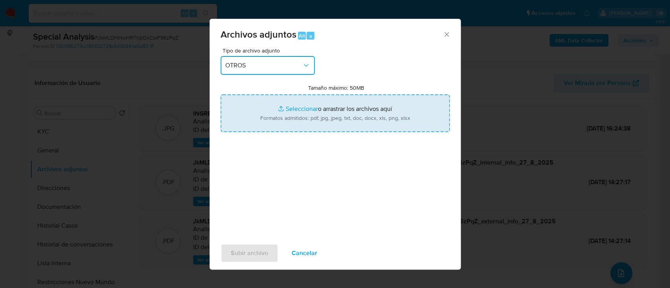
type input "C:\fakepath\Nota (2).jpg"
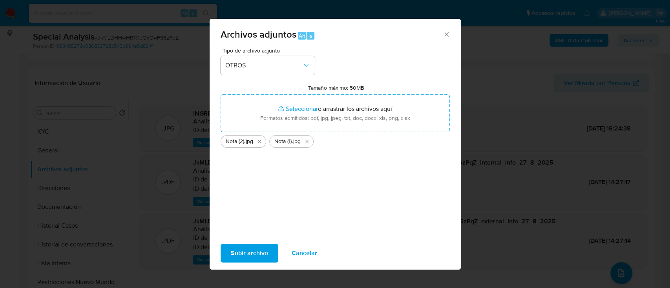
click at [259, 251] on span "Subir archivo" at bounding box center [249, 253] width 37 height 17
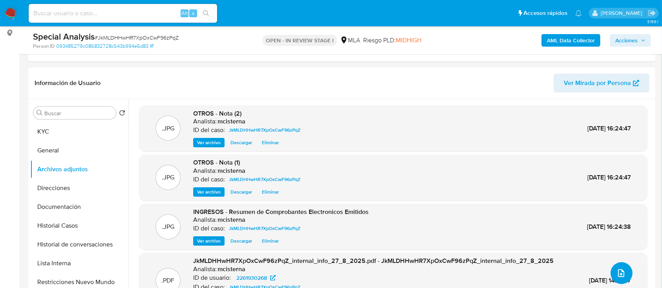
click at [620, 272] on icon "upload-file" at bounding box center [621, 274] width 6 height 8
click at [621, 269] on icon "upload-file" at bounding box center [620, 273] width 9 height 9
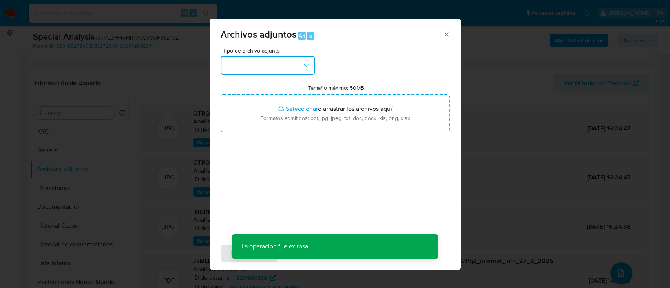
click at [282, 71] on button "button" at bounding box center [268, 65] width 94 height 19
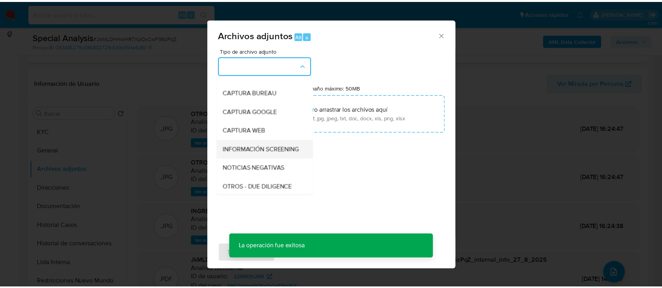
scroll to position [52, 0]
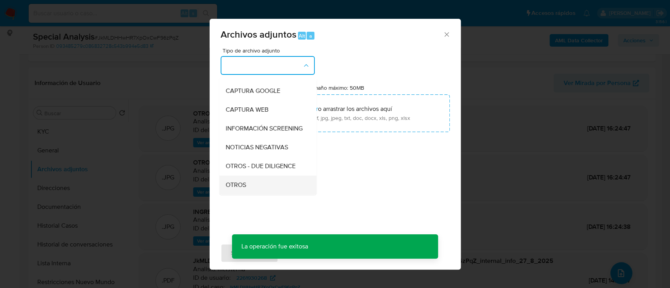
click at [276, 187] on div "OTROS" at bounding box center [265, 185] width 80 height 19
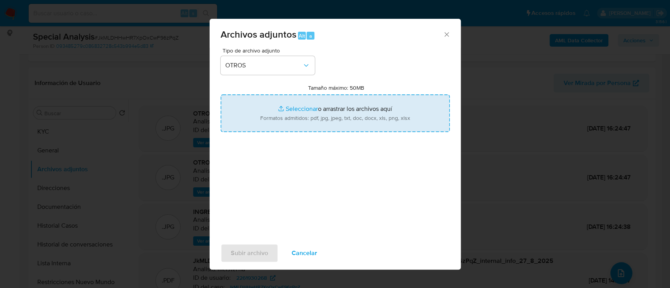
type input "C:\fakepath\Movimientos JkMLDHHwHR7XpOxCwF96zPqZ_2025_08_27_13_46_22.xlsx"
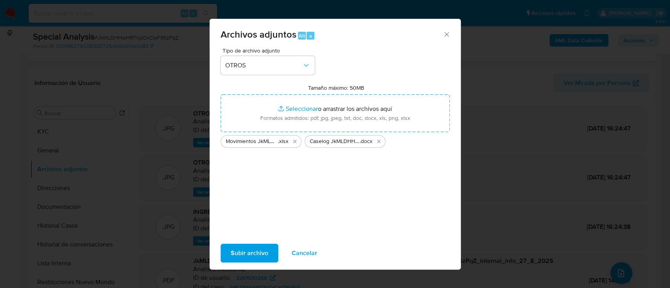
click at [250, 253] on span "Subir archivo" at bounding box center [249, 253] width 37 height 17
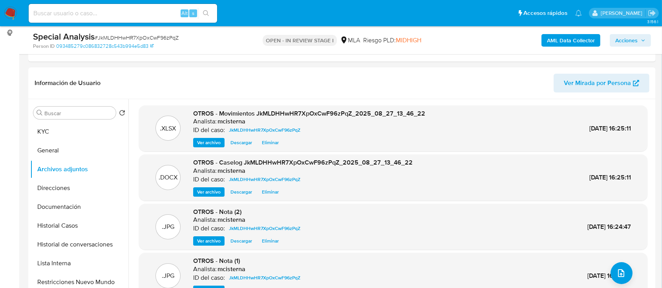
click at [618, 42] on span "Acciones" at bounding box center [626, 40] width 22 height 13
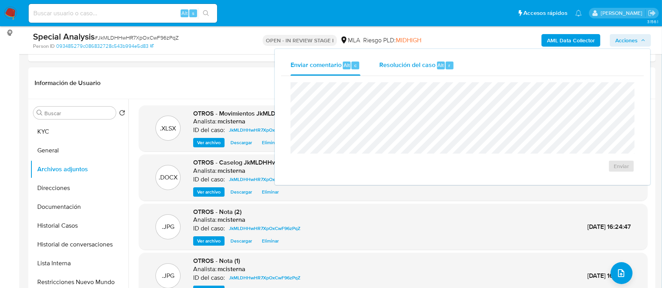
click at [393, 70] on div "Resolución del caso Alt r" at bounding box center [416, 65] width 75 height 20
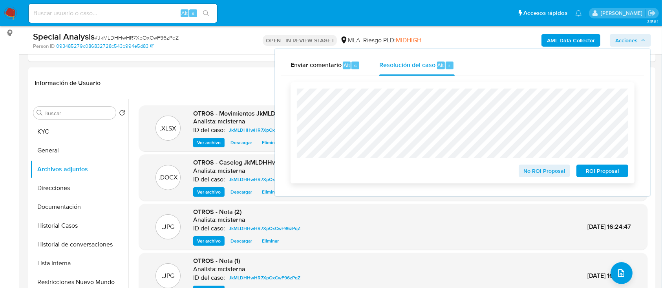
click at [528, 173] on span "No ROI Proposal" at bounding box center [544, 171] width 41 height 11
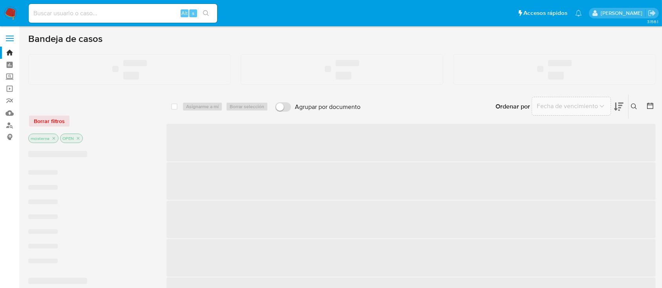
click at [90, 16] on input at bounding box center [123, 13] width 188 height 10
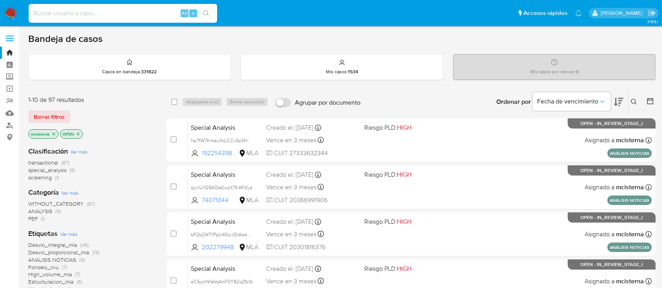
paste input "264422131"
type input "264422131"
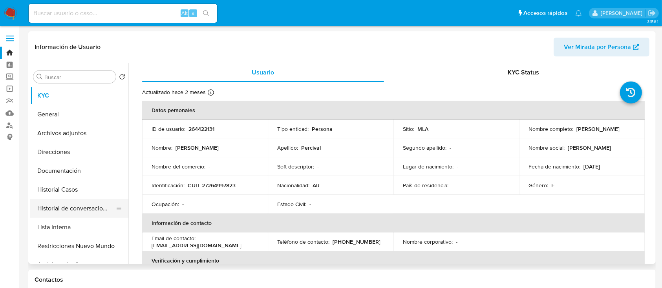
select select "10"
click at [82, 195] on button "Historial Casos" at bounding box center [76, 190] width 92 height 19
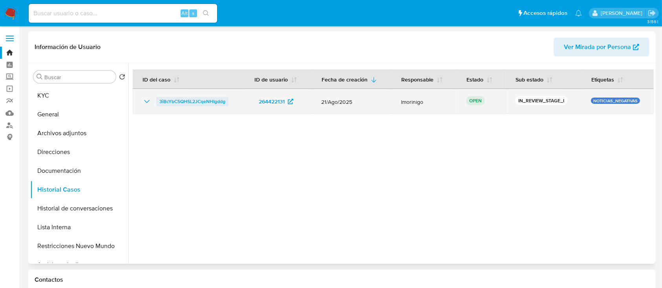
click at [171, 102] on span "3iBcYbC5QHSL2JCqeNHIgddg" at bounding box center [192, 101] width 66 height 9
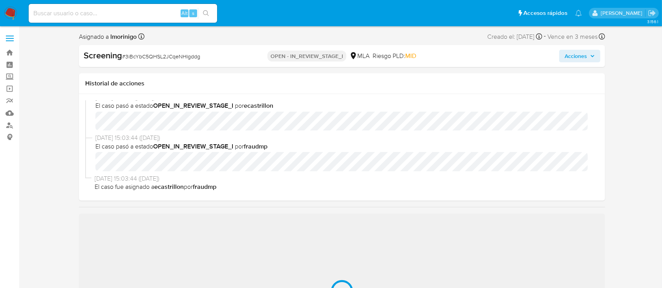
select select "10"
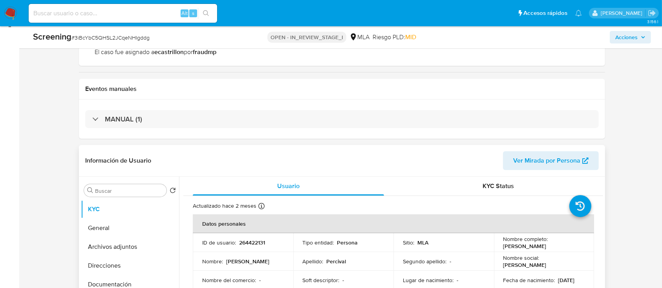
scroll to position [157, 0]
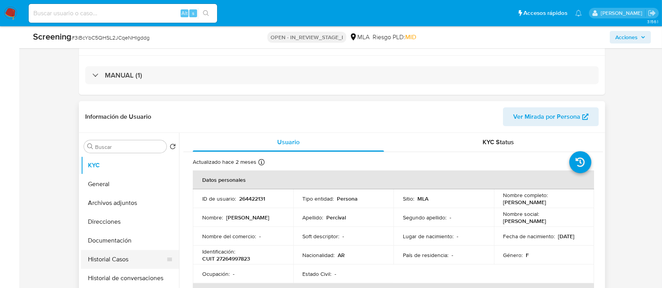
click at [102, 258] on button "Historial Casos" at bounding box center [127, 259] width 92 height 19
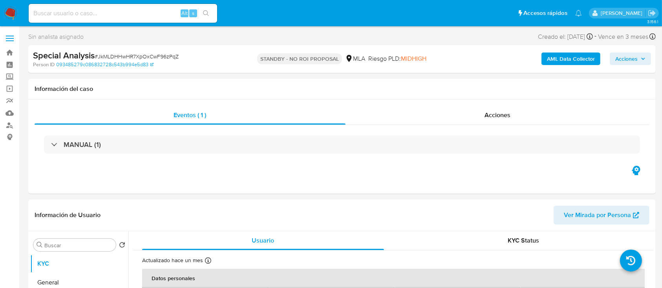
select select "10"
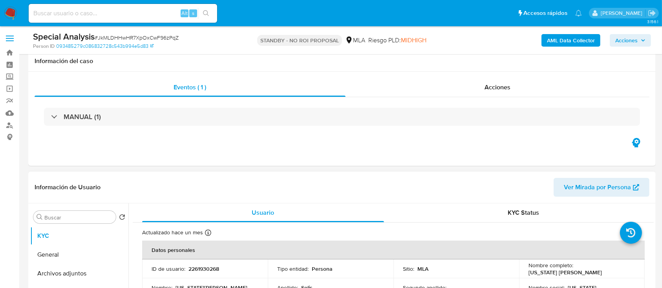
scroll to position [104, 0]
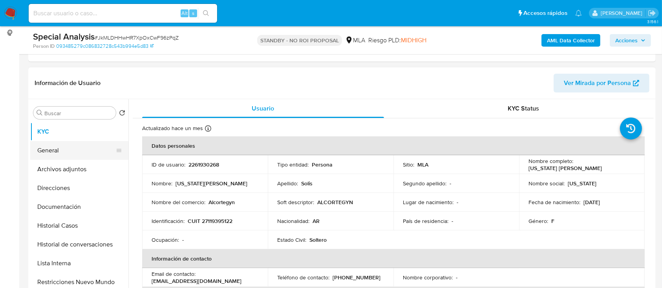
drag, startPoint x: 75, startPoint y: 151, endPoint x: 86, endPoint y: 152, distance: 10.6
click at [75, 151] on button "General" at bounding box center [76, 150] width 92 height 19
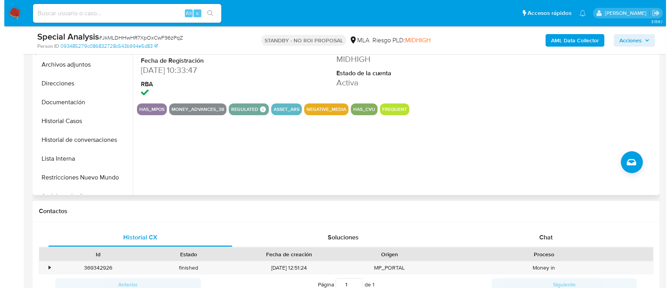
scroll to position [157, 0]
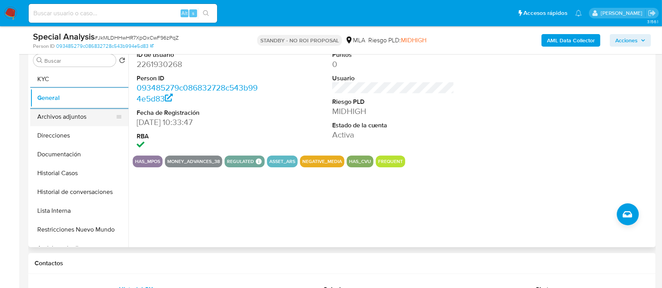
click at [95, 119] on button "Archivos adjuntos" at bounding box center [76, 117] width 92 height 19
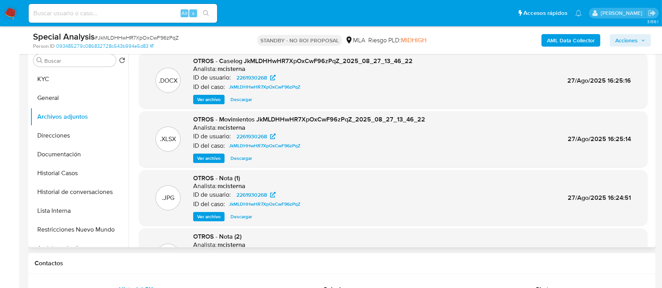
click at [217, 102] on span "Ver archivo" at bounding box center [209, 100] width 24 height 8
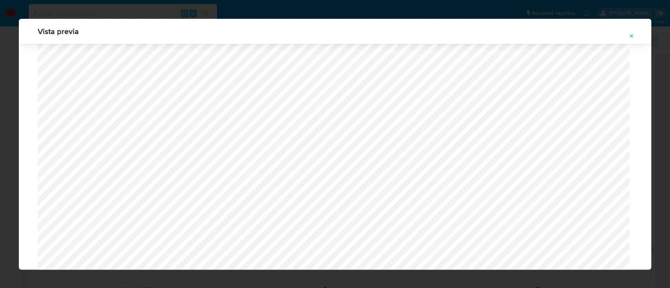
scroll to position [769, 0]
click at [631, 39] on icon "Attachment preview" at bounding box center [631, 36] width 6 height 6
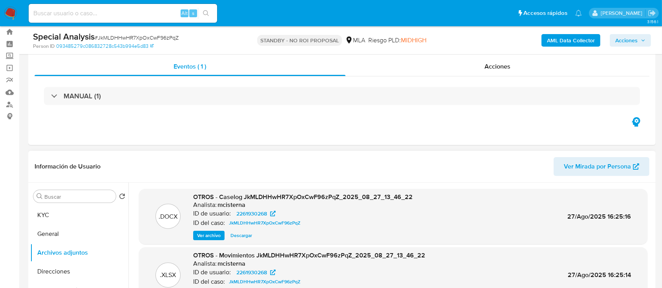
scroll to position [0, 0]
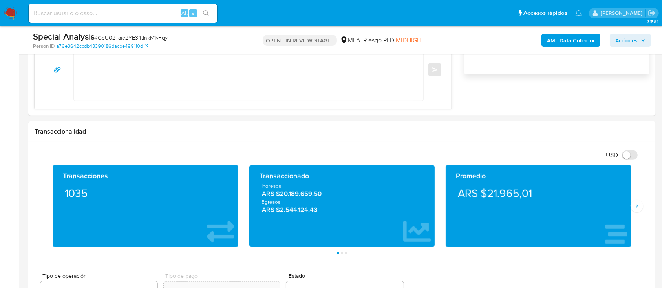
scroll to position [471, 0]
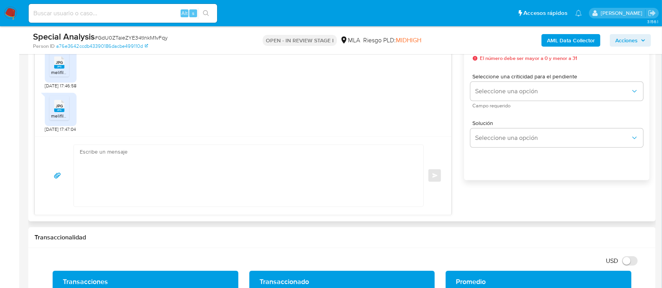
click at [356, 194] on textarea at bounding box center [247, 176] width 334 height 62
paste textarea "Hola Muchas gracias por tu respuesta. Confirmamos recepción de la documentación…"
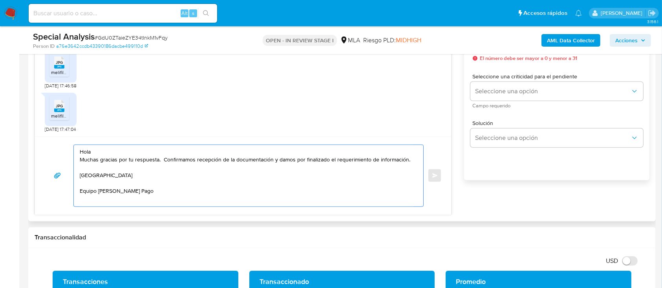
click at [321, 149] on textarea "Hola Muchas gracias por tu respuesta. Confirmamos recepción de la documentación…" at bounding box center [247, 176] width 334 height 62
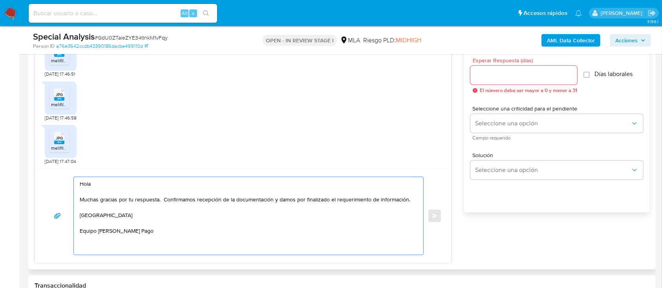
scroll to position [366, 0]
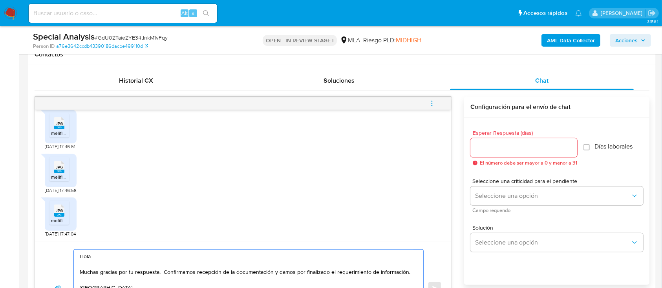
type textarea "Hola Muchas gracias por tu respuesta. Confirmamos recepción de la documentación…"
click at [487, 152] on input "Esperar Respuesta (días)" at bounding box center [523, 148] width 107 height 10
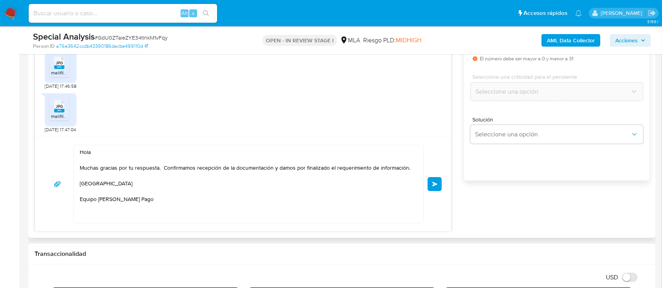
scroll to position [471, 0]
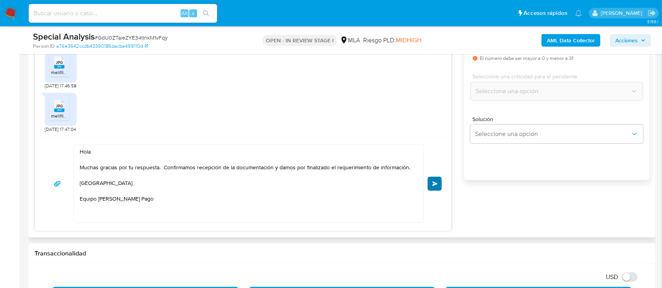
type input "0"
click at [435, 184] on span "Enviar" at bounding box center [434, 184] width 5 height 5
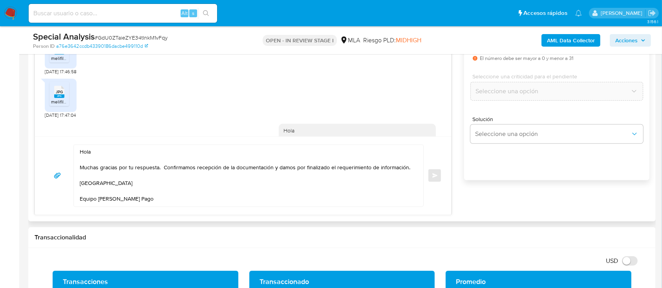
scroll to position [655, 0]
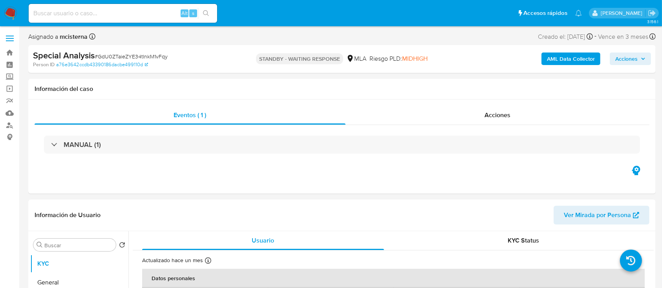
select select "10"
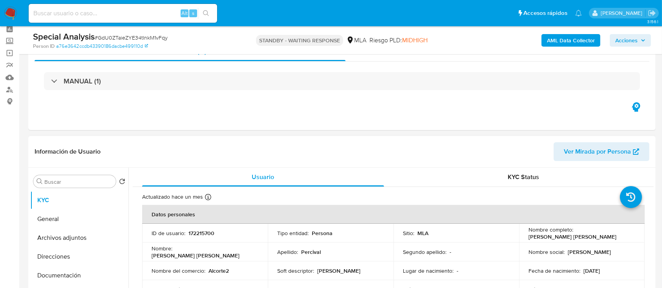
scroll to position [52, 0]
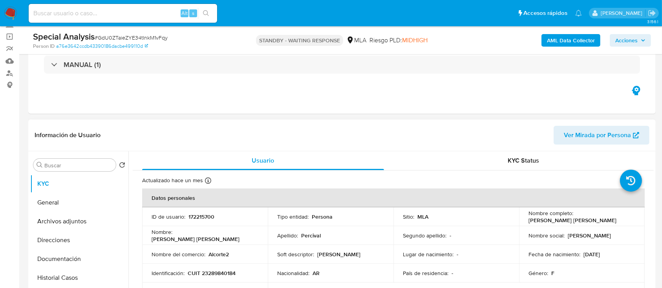
click at [206, 214] on p "172215700" at bounding box center [201, 217] width 26 height 7
copy p "172215700"
click at [8, 15] on img at bounding box center [10, 13] width 13 height 13
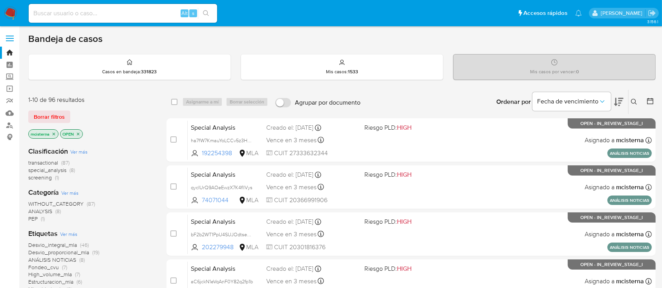
click at [630, 104] on button at bounding box center [634, 101] width 13 height 9
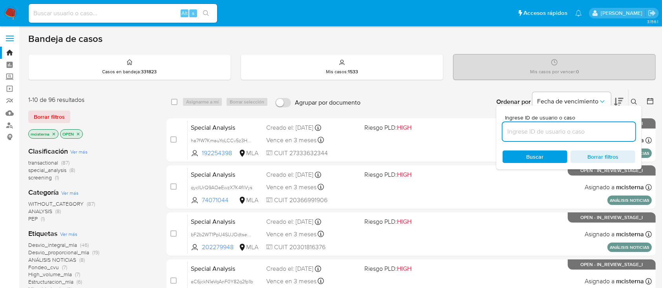
click at [592, 134] on input at bounding box center [568, 132] width 133 height 10
type input "172215700"
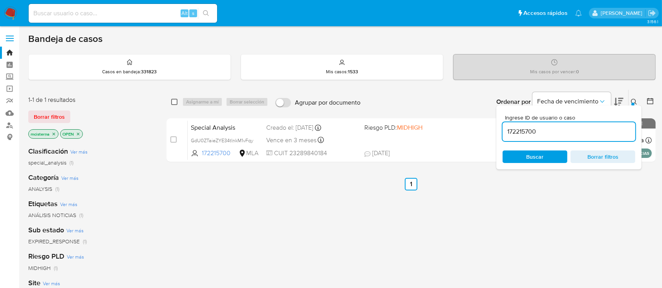
click at [174, 103] on input "checkbox" at bounding box center [174, 102] width 6 height 6
checkbox input "true"
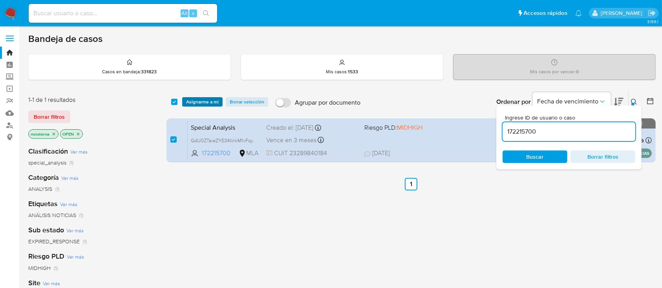
click at [217, 102] on span "Asignarme a mí" at bounding box center [202, 102] width 33 height 8
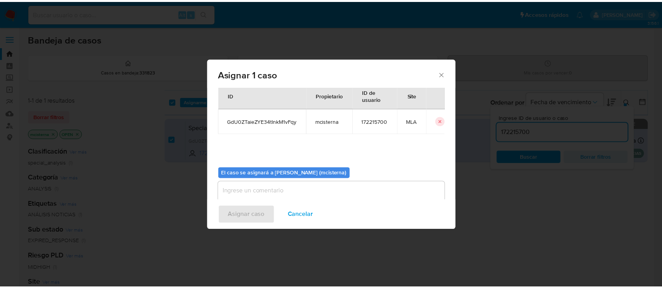
scroll to position [40, 0]
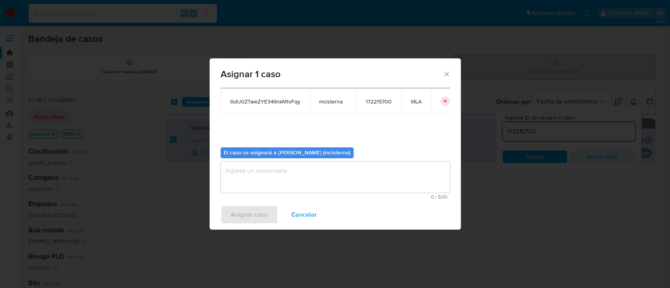
click at [353, 174] on textarea "assign-modal" at bounding box center [335, 177] width 229 height 31
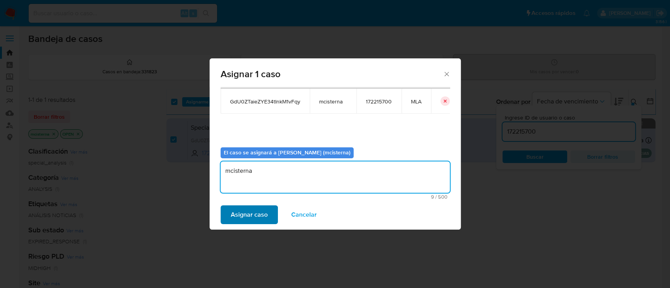
type textarea "mcisterna"
click at [233, 216] on span "Asignar caso" at bounding box center [249, 214] width 37 height 17
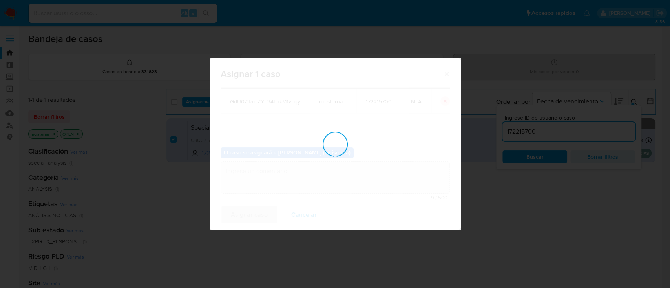
checkbox input "false"
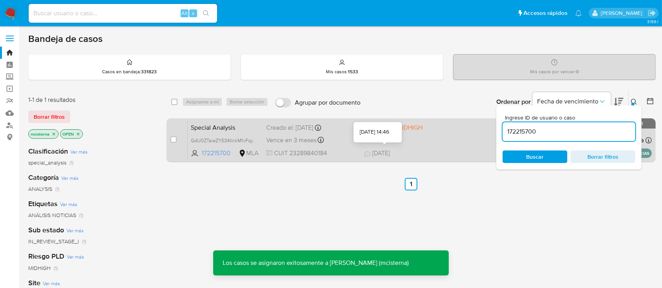
click at [446, 131] on span "Riesgo PLD: MIDHIGH" at bounding box center [409, 127] width 91 height 10
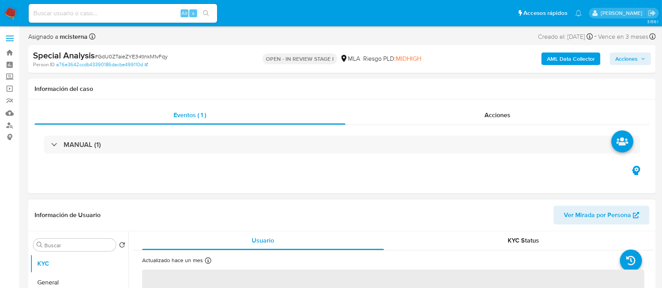
select select "10"
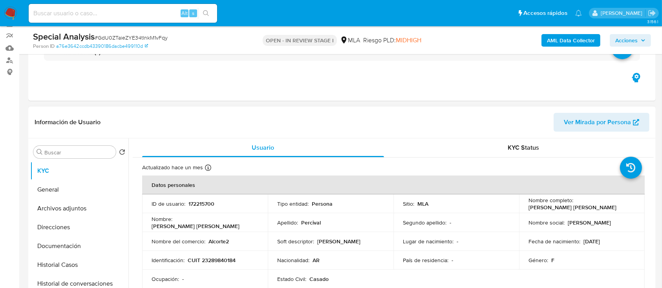
scroll to position [157, 0]
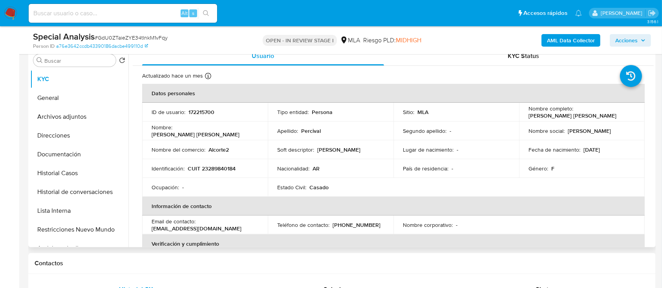
drag, startPoint x: 199, startPoint y: 106, endPoint x: 201, endPoint y: 111, distance: 4.7
click at [199, 107] on td "ID de usuario : 172215700" at bounding box center [205, 112] width 126 height 19
click at [205, 115] on p "172215700" at bounding box center [201, 112] width 26 height 7
copy p "172215700"
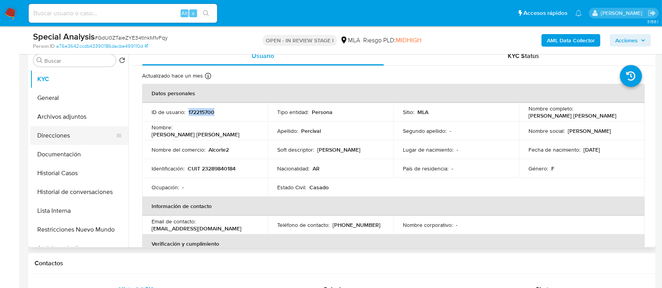
click at [57, 131] on button "Direcciones" at bounding box center [76, 135] width 92 height 19
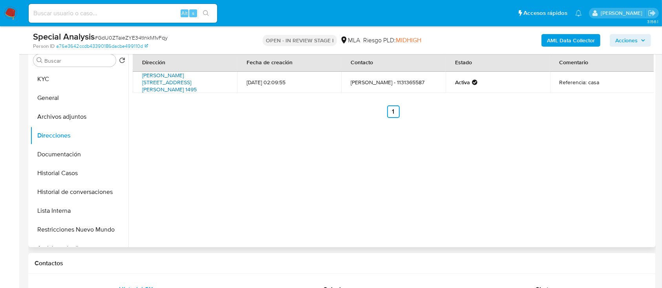
click at [186, 76] on link "Coronel Bogado 1495, Buenos Aires, Buenos Aires, 1609, Argentina 1495" at bounding box center [169, 82] width 55 height 22
drag, startPoint x: 132, startPoint y: 74, endPoint x: 195, endPoint y: 78, distance: 62.5
click at [195, 78] on td "Coronel Bogado 1495, Buenos Aires, Buenos Aires, 1609, Argentina 1495" at bounding box center [185, 82] width 104 height 21
copy link "Coronel Bogado 1495"
drag, startPoint x: 47, startPoint y: 78, endPoint x: 100, endPoint y: 76, distance: 53.0
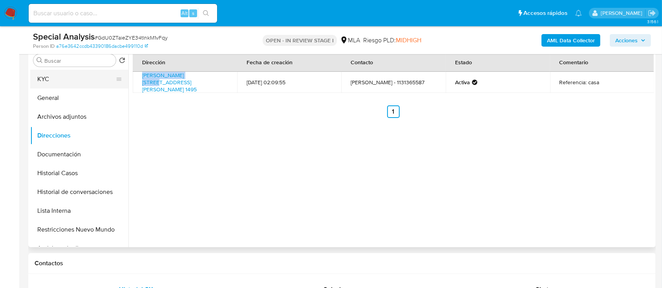
click at [47, 78] on button "KYC" at bounding box center [76, 79] width 92 height 19
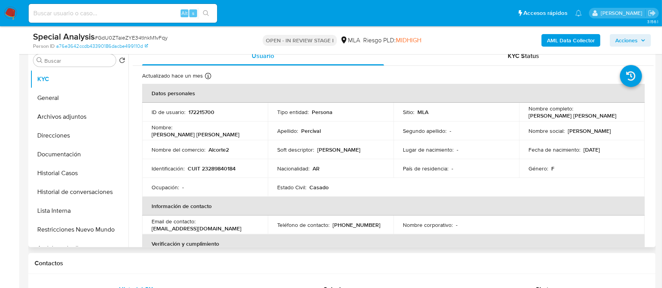
click at [226, 171] on p "CUIT 23289840184" at bounding box center [212, 168] width 48 height 7
copy p "23289840184"
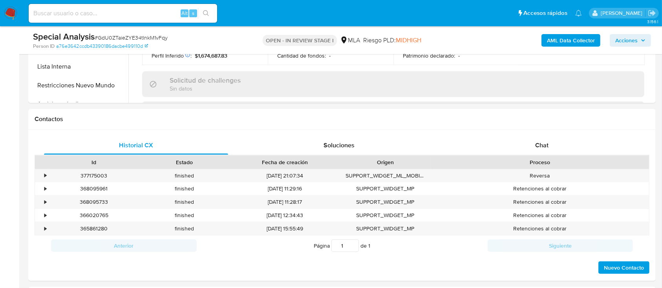
scroll to position [366, 0]
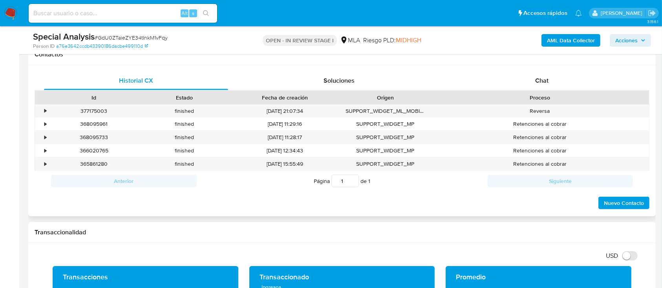
click at [540, 92] on div "Proceso" at bounding box center [540, 97] width 218 height 13
click at [527, 75] on div "Chat" at bounding box center [542, 80] width 184 height 19
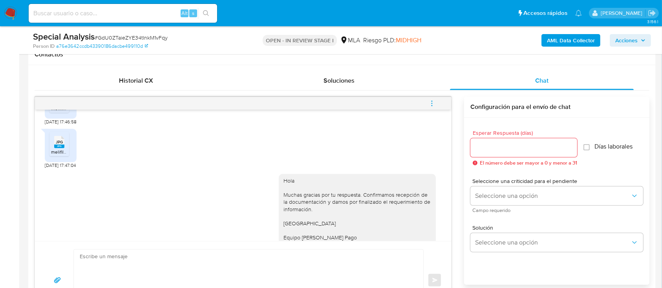
scroll to position [655, 0]
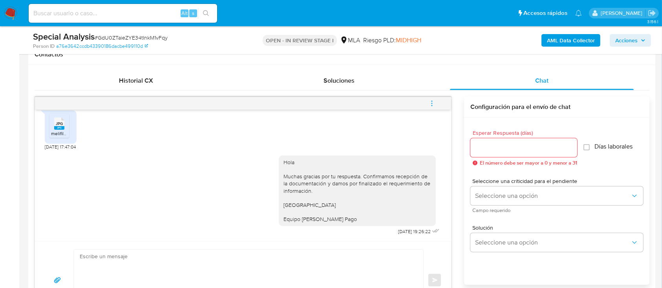
click at [428, 103] on button "menu-action" at bounding box center [432, 103] width 26 height 19
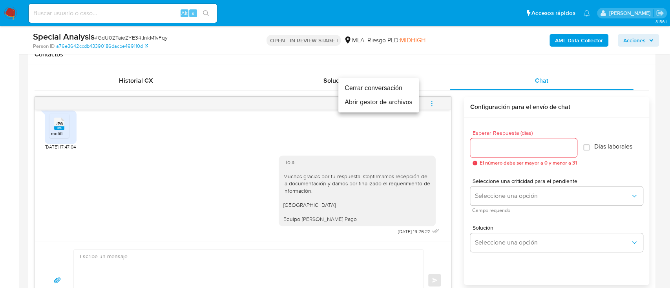
drag, startPoint x: 352, startPoint y: 89, endPoint x: 357, endPoint y: 96, distance: 8.5
click at [353, 88] on li "Cerrar conversación" at bounding box center [378, 88] width 80 height 14
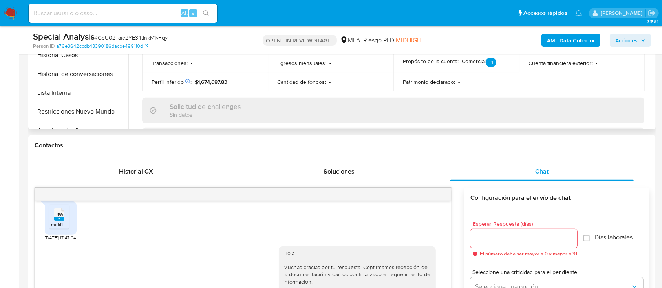
scroll to position [157, 0]
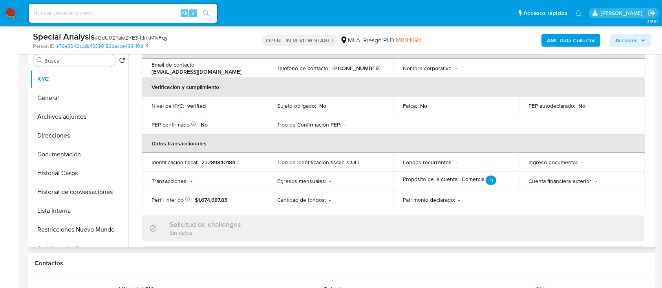
click at [75, 112] on button "Archivos adjuntos" at bounding box center [79, 117] width 98 height 19
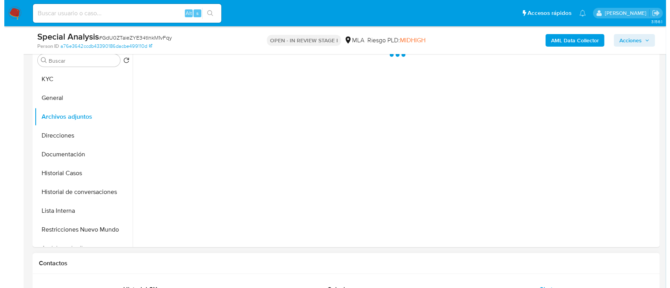
scroll to position [0, 0]
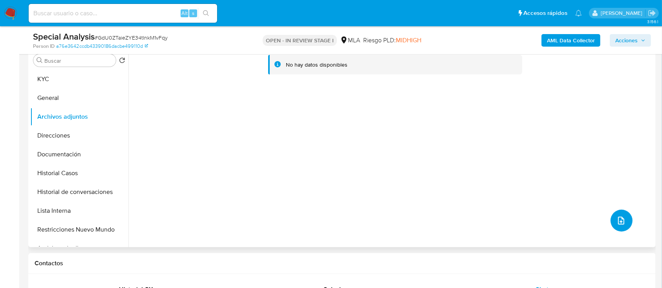
click at [619, 218] on icon "upload-file" at bounding box center [620, 220] width 9 height 9
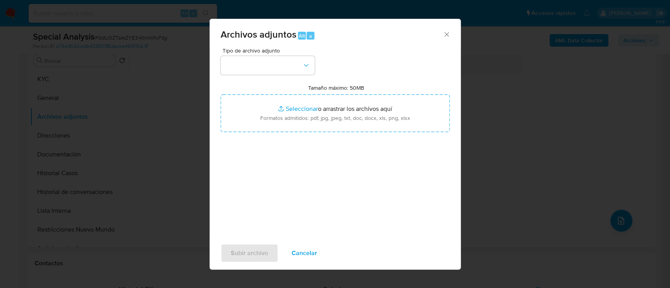
click at [581, 124] on div "Archivos adjuntos Alt a Tipo de archivo adjunto Tamaño máximo: 50MB Seleccionar…" at bounding box center [335, 144] width 670 height 288
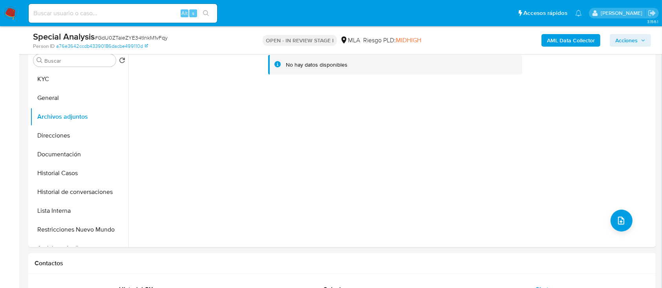
click at [572, 36] on b "AML Data Collector" at bounding box center [571, 40] width 48 height 13
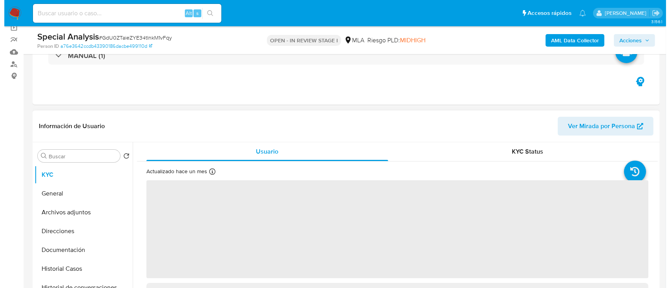
scroll to position [157, 0]
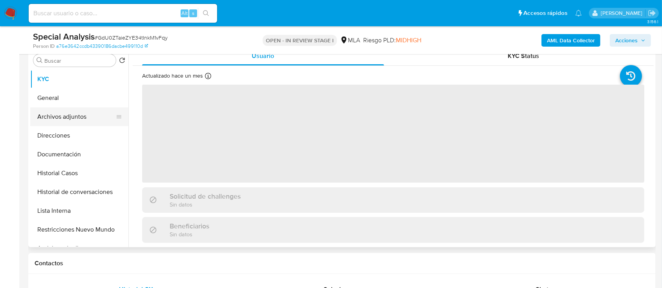
click at [76, 117] on button "Archivos adjuntos" at bounding box center [76, 117] width 92 height 19
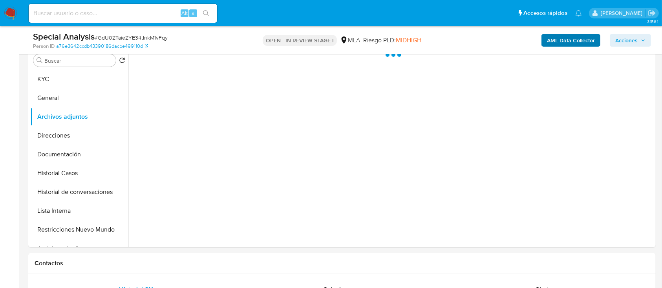
select select "10"
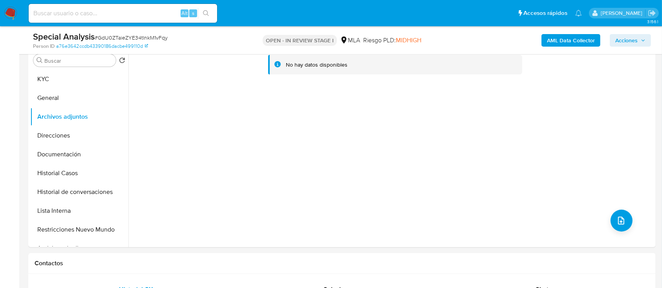
click at [554, 46] on b "AML Data Collector" at bounding box center [571, 40] width 48 height 13
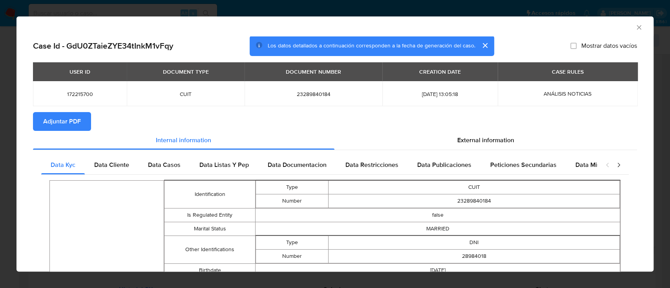
click at [67, 122] on span "Adjuntar PDF" at bounding box center [62, 121] width 38 height 17
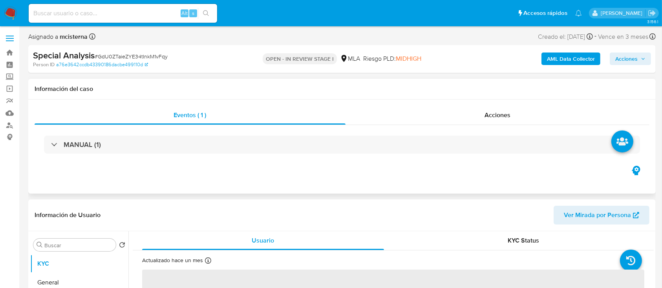
select select "10"
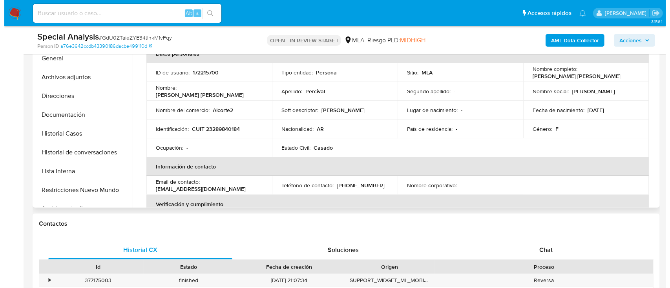
scroll to position [157, 0]
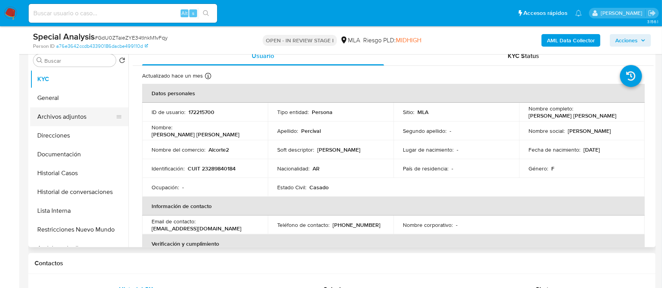
click at [95, 111] on button "Archivos adjuntos" at bounding box center [76, 117] width 92 height 19
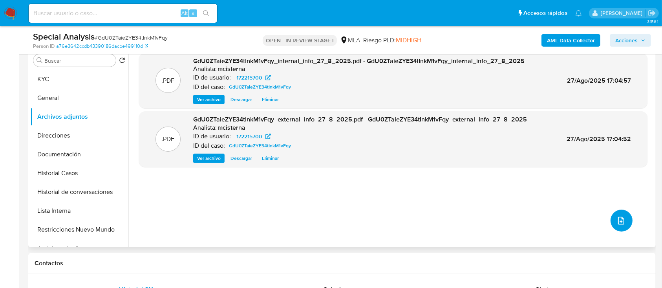
click at [610, 218] on button "upload-file" at bounding box center [621, 221] width 22 height 22
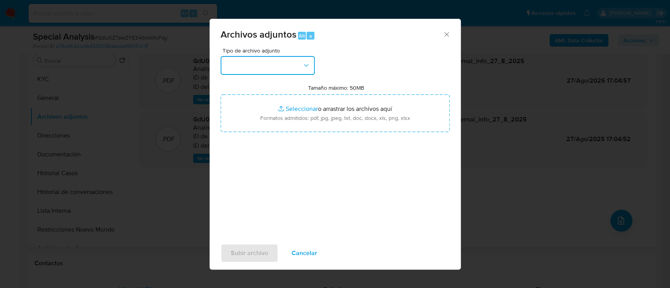
click at [304, 68] on icon "button" at bounding box center [306, 66] width 8 height 8
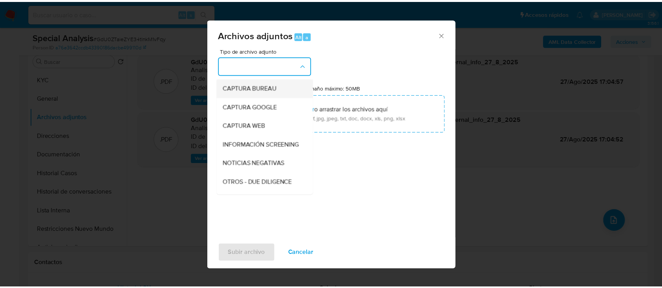
scroll to position [52, 0]
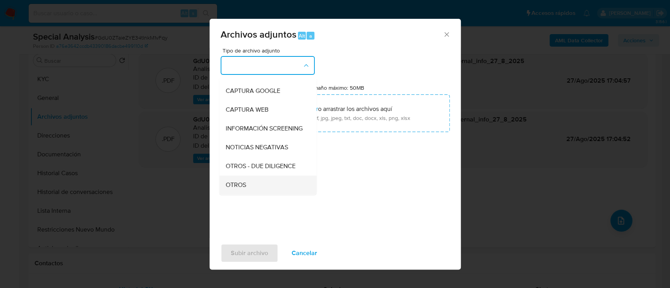
click at [261, 192] on div "OTROS" at bounding box center [265, 185] width 80 height 19
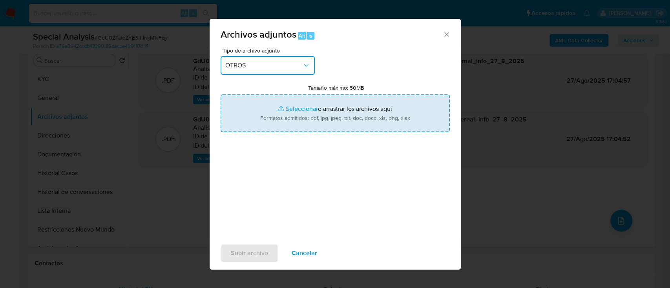
type input "C:\fakepath\Nota (2).jpg"
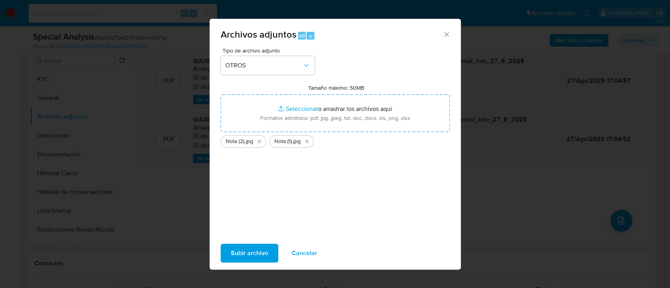
click at [243, 256] on span "Subir archivo" at bounding box center [249, 253] width 37 height 17
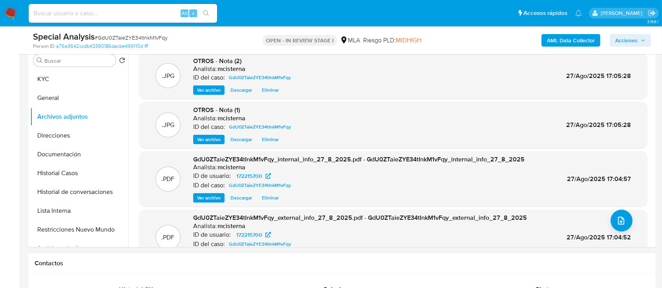
click at [537, 269] on div "Contactos" at bounding box center [341, 264] width 627 height 21
click at [620, 221] on icon "upload-file" at bounding box center [621, 221] width 6 height 8
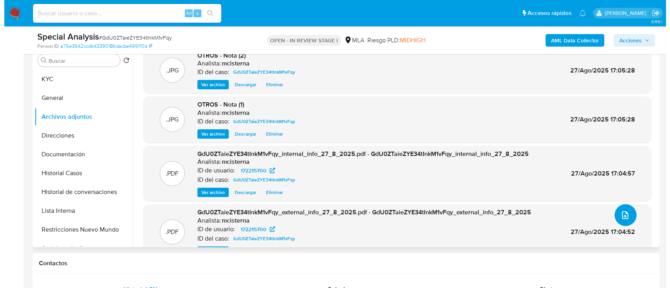
scroll to position [0, 0]
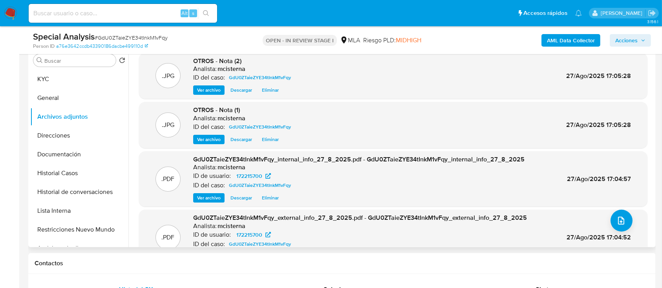
click at [624, 231] on div ".PDF GdU0ZTaieZYE34tInkM1vFqy_external_info_27_8_2025.pdf - GdU0ZTaieZYE34tInkM…" at bounding box center [393, 238] width 500 height 48
click at [621, 226] on button "upload-file" at bounding box center [621, 221] width 22 height 22
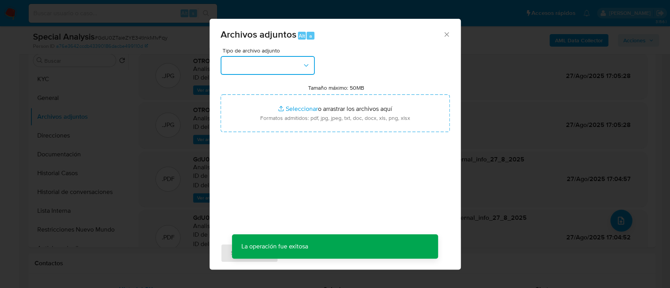
click at [256, 67] on button "button" at bounding box center [268, 65] width 94 height 19
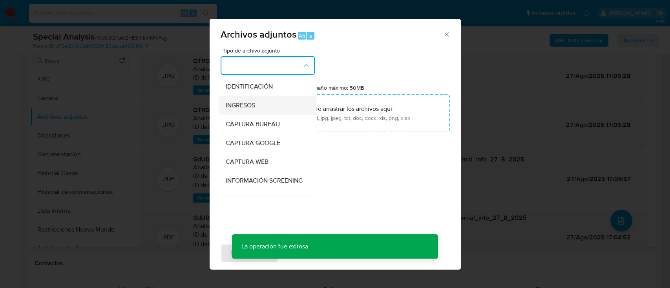
click at [281, 110] on div "INGRESOS" at bounding box center [265, 105] width 80 height 19
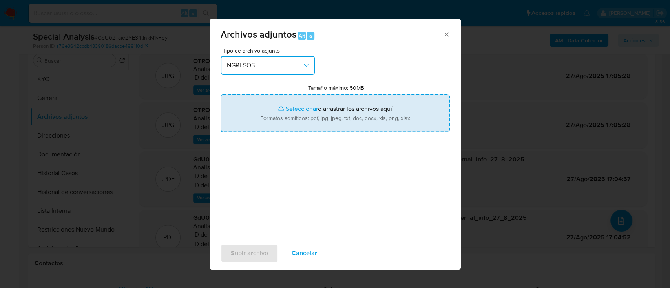
type input "C:\fakepath\Resumen de Comprobantes Electronicos Emitidos.jpg"
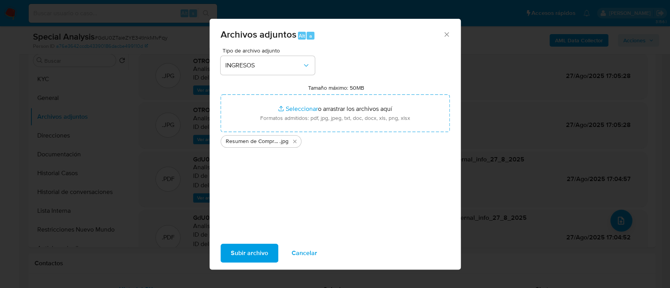
click at [257, 246] on span "Subir archivo" at bounding box center [249, 253] width 37 height 17
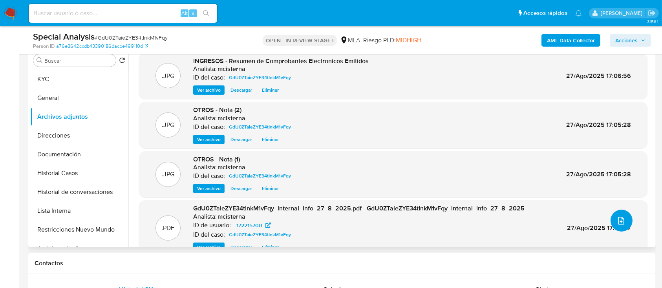
click at [618, 224] on icon "upload-file" at bounding box center [621, 221] width 6 height 8
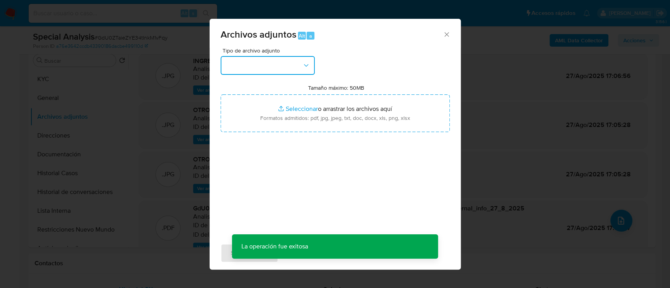
click at [241, 58] on button "button" at bounding box center [268, 65] width 94 height 19
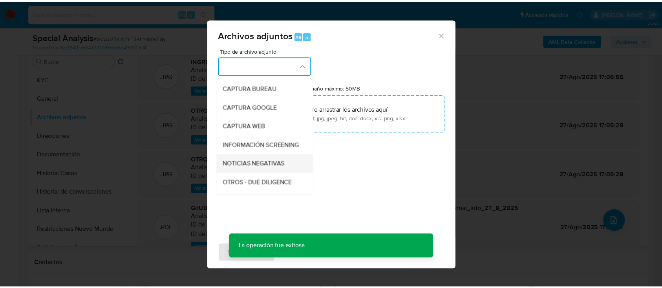
scroll to position [52, 0]
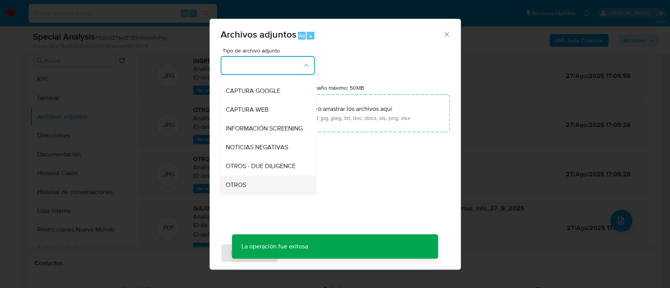
click at [279, 185] on div "OTROS" at bounding box center [265, 185] width 80 height 19
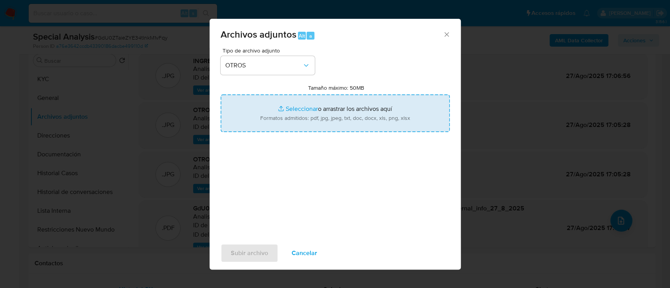
type input "C:\fakepath\Movimientos GdU0ZTaieZYE34tInkM1vFqy_2025_08_27_14_08_37.xlsx"
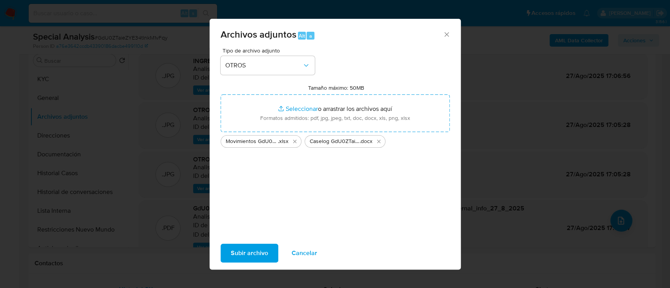
click at [259, 250] on span "Subir archivo" at bounding box center [249, 253] width 37 height 17
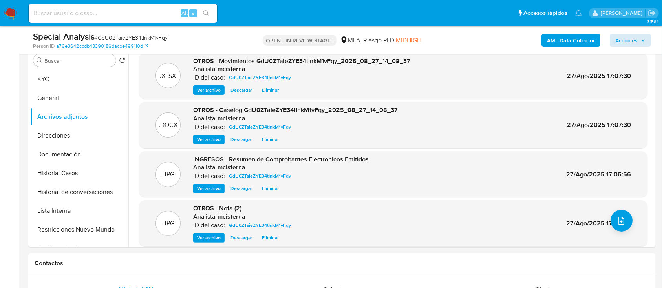
click at [632, 33] on div "AML Data Collector Acciones" at bounding box center [549, 40] width 204 height 18
click at [625, 45] on span "Acciones" at bounding box center [626, 40] width 22 height 13
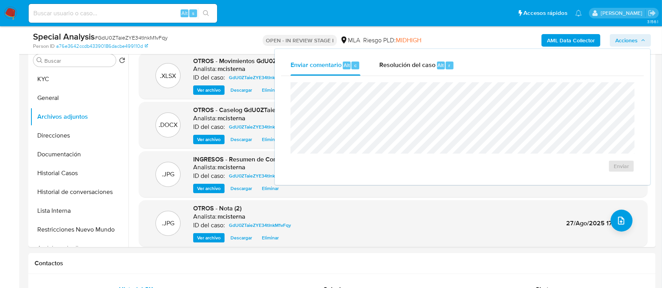
click at [414, 68] on span "Resolución del caso" at bounding box center [407, 64] width 56 height 9
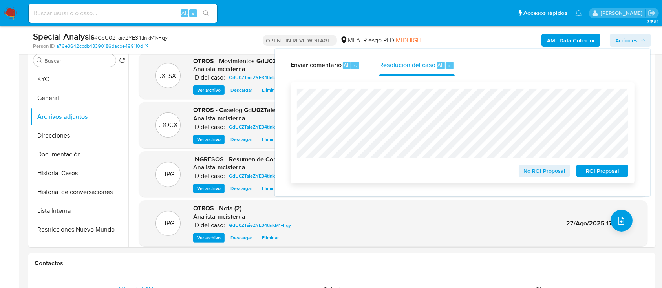
click at [531, 169] on span "No ROI Proposal" at bounding box center [544, 171] width 41 height 11
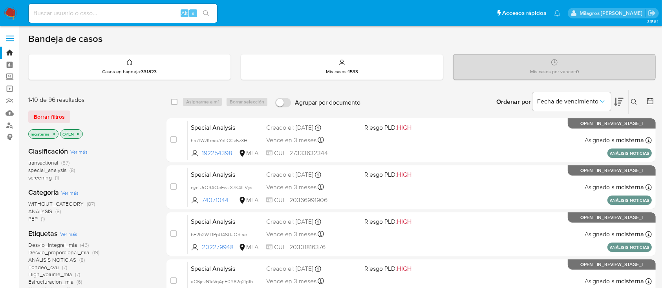
click at [154, 10] on input at bounding box center [123, 13] width 188 height 10
paste input "172215700"
type input "172215700"
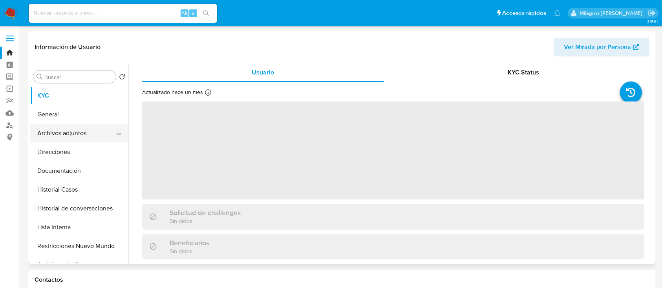
click at [89, 137] on button "Archivos adjuntos" at bounding box center [76, 133] width 92 height 19
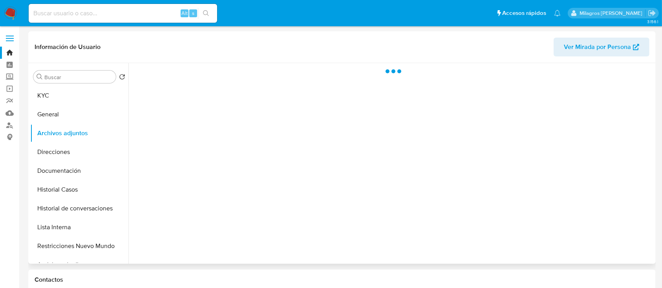
select select "10"
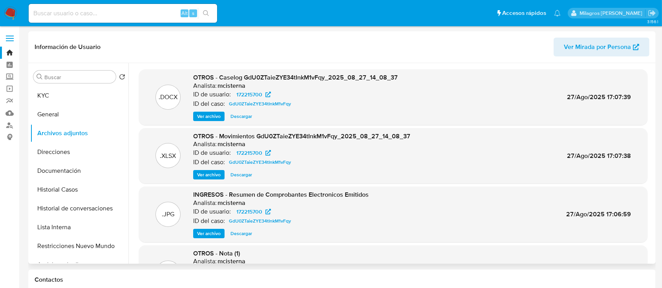
click at [207, 116] on span "Ver archivo" at bounding box center [209, 117] width 24 height 8
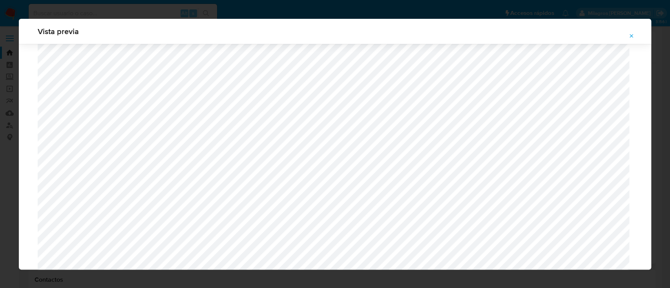
scroll to position [612, 0]
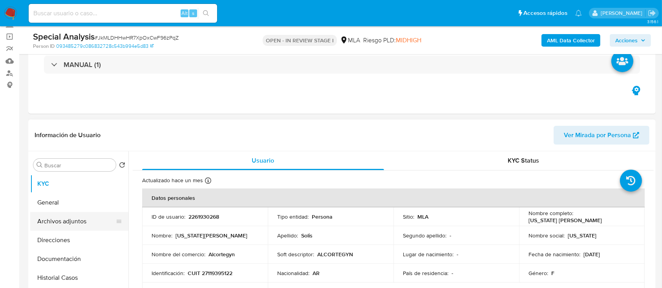
click at [72, 228] on button "Archivos adjuntos" at bounding box center [76, 221] width 92 height 19
select select "10"
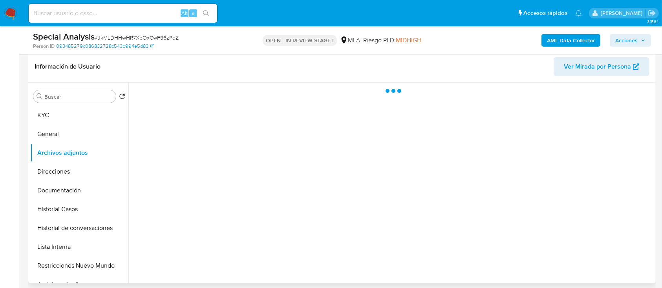
scroll to position [104, 0]
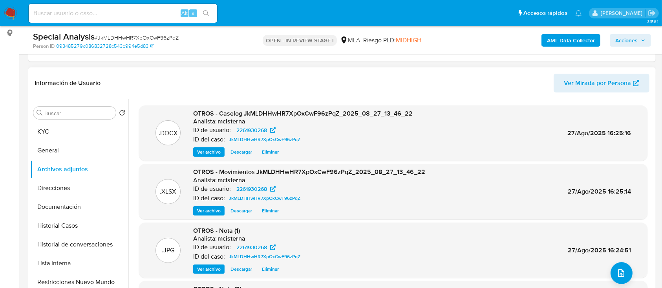
click at [276, 153] on span "Eliminar" at bounding box center [270, 152] width 17 height 8
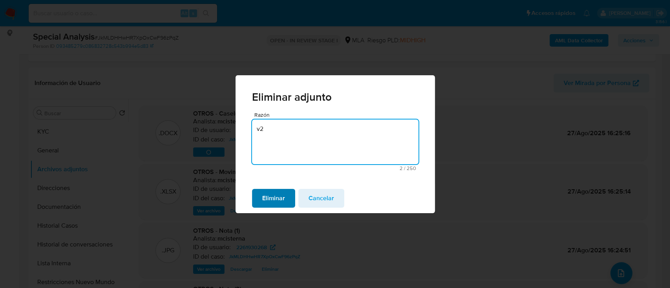
type textarea "v2"
click at [273, 200] on span "Eliminar" at bounding box center [273, 198] width 23 height 17
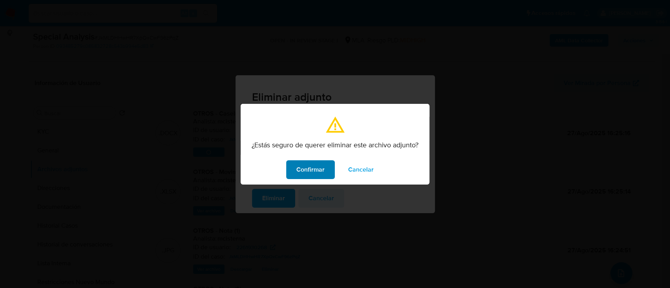
click at [320, 165] on span "Confirmar" at bounding box center [310, 169] width 28 height 17
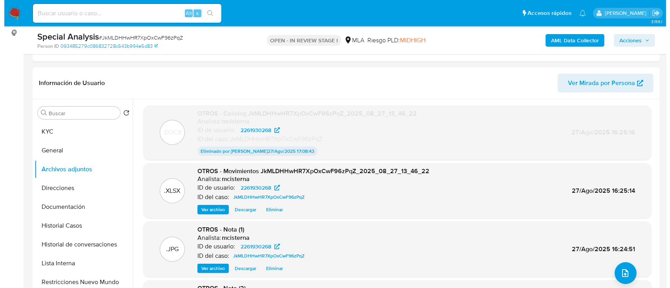
scroll to position [157, 0]
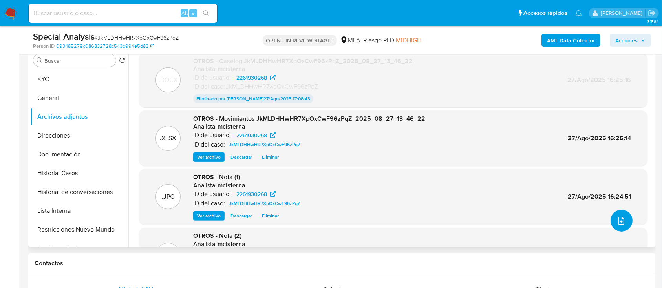
click at [610, 220] on button "upload-file" at bounding box center [621, 221] width 22 height 22
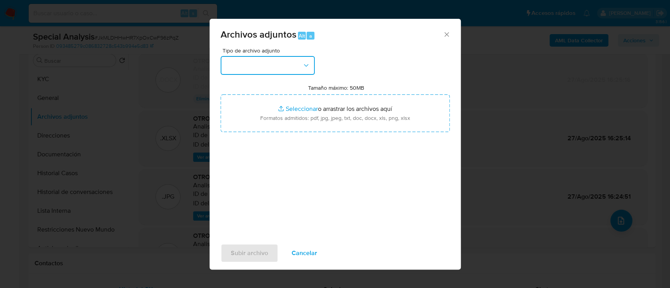
click at [267, 56] on button "button" at bounding box center [268, 65] width 94 height 19
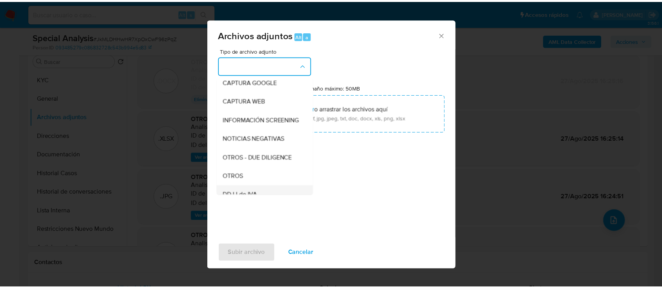
scroll to position [104, 0]
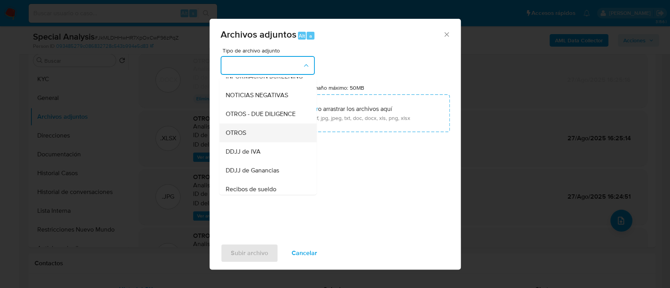
click at [272, 142] on div "OTROS" at bounding box center [265, 133] width 80 height 19
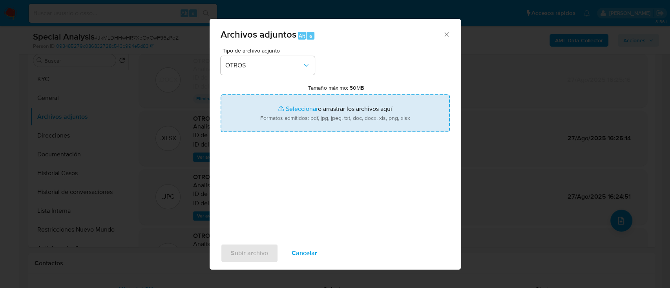
type input "C:\fakepath\Caselog JkMLDHHwHR7XpOxCwF96zPqZ_2025_08_27_13_46_22 (V2).docx"
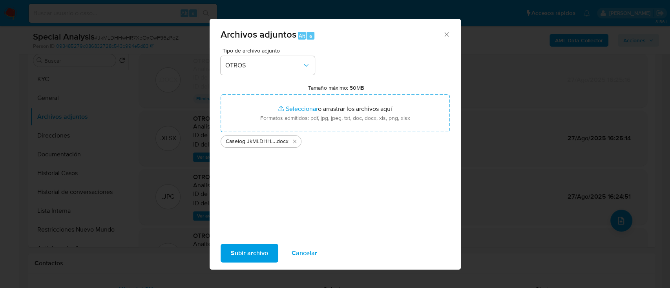
click at [246, 248] on span "Subir archivo" at bounding box center [249, 253] width 37 height 17
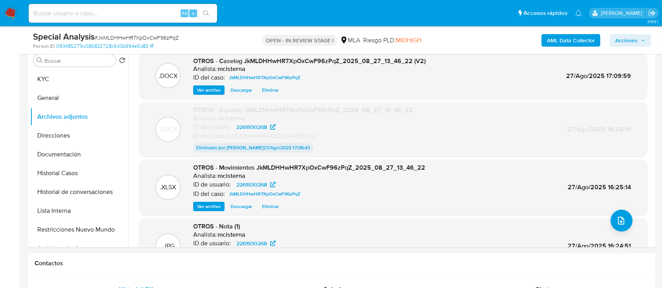
click at [635, 37] on span "Acciones" at bounding box center [626, 40] width 22 height 13
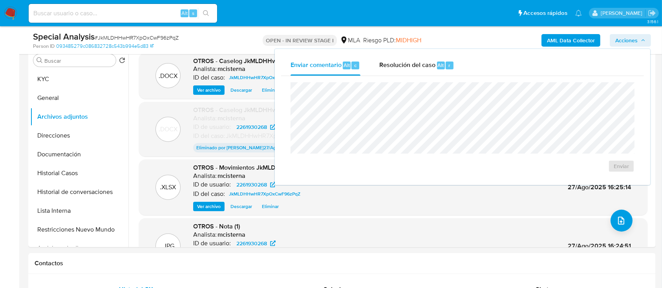
click at [406, 75] on div "Enviar comentario Alt c Resolución del caso Alt r Enviar" at bounding box center [462, 117] width 363 height 124
click at [405, 71] on div "Resolución del caso Alt r" at bounding box center [416, 65] width 75 height 20
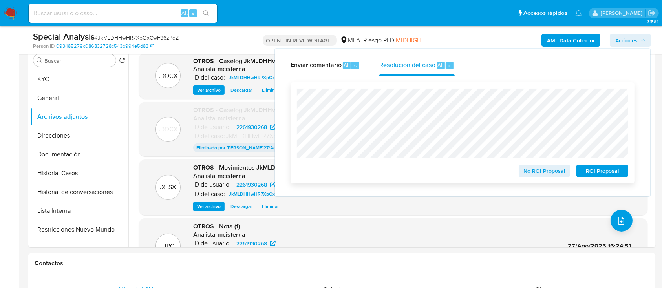
click at [537, 174] on span "No ROI Proposal" at bounding box center [544, 171] width 41 height 11
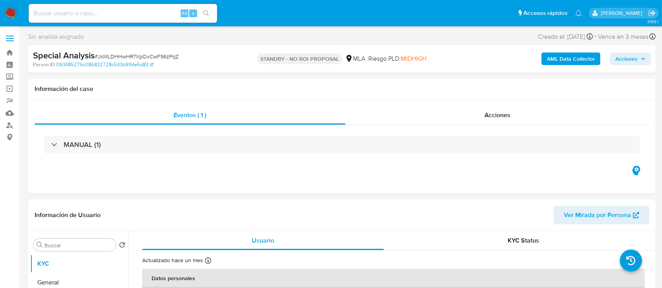
select select "10"
